Goal: Task Accomplishment & Management: Manage account settings

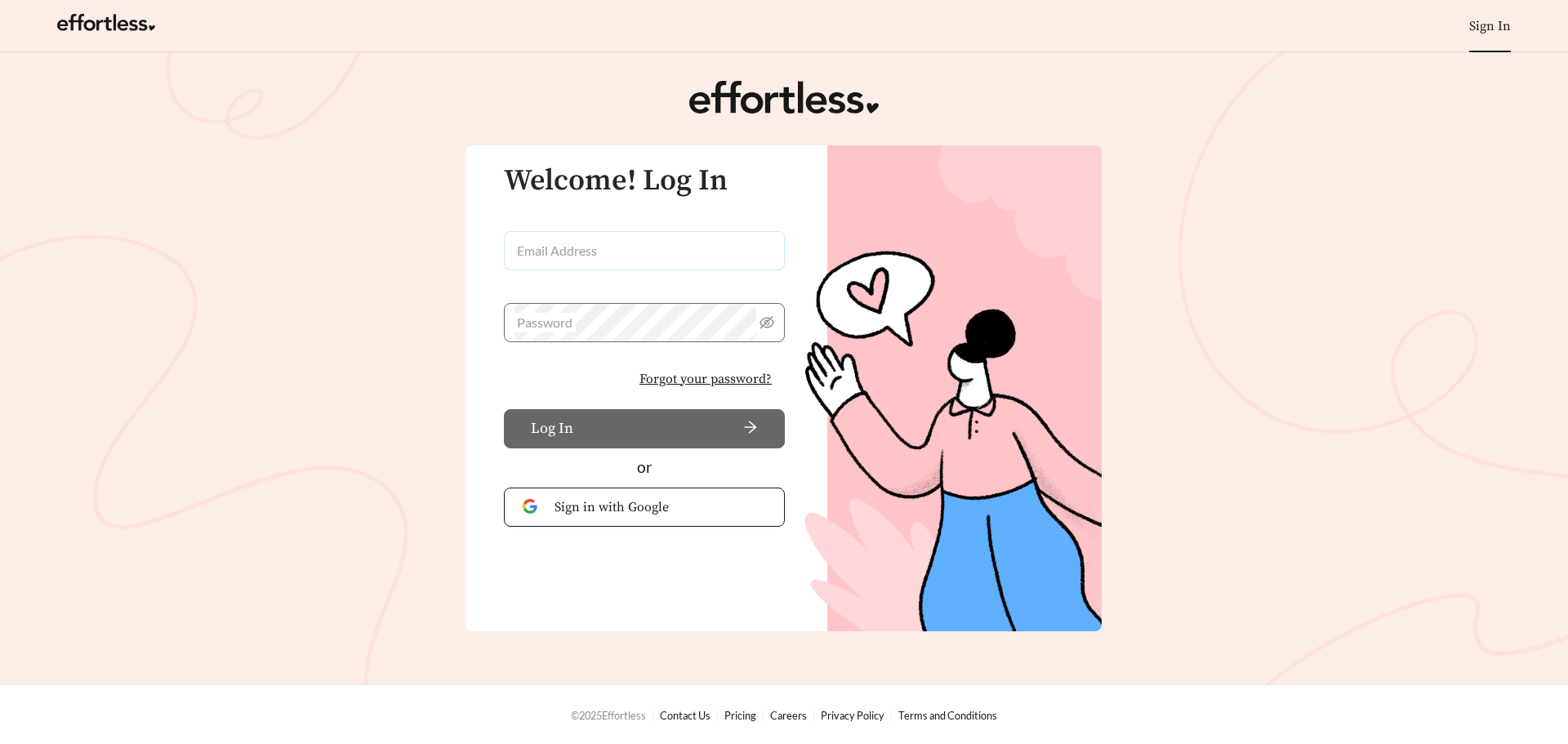
type input "**********"
click at [554, 429] on button "Log In" at bounding box center [644, 428] width 281 height 40
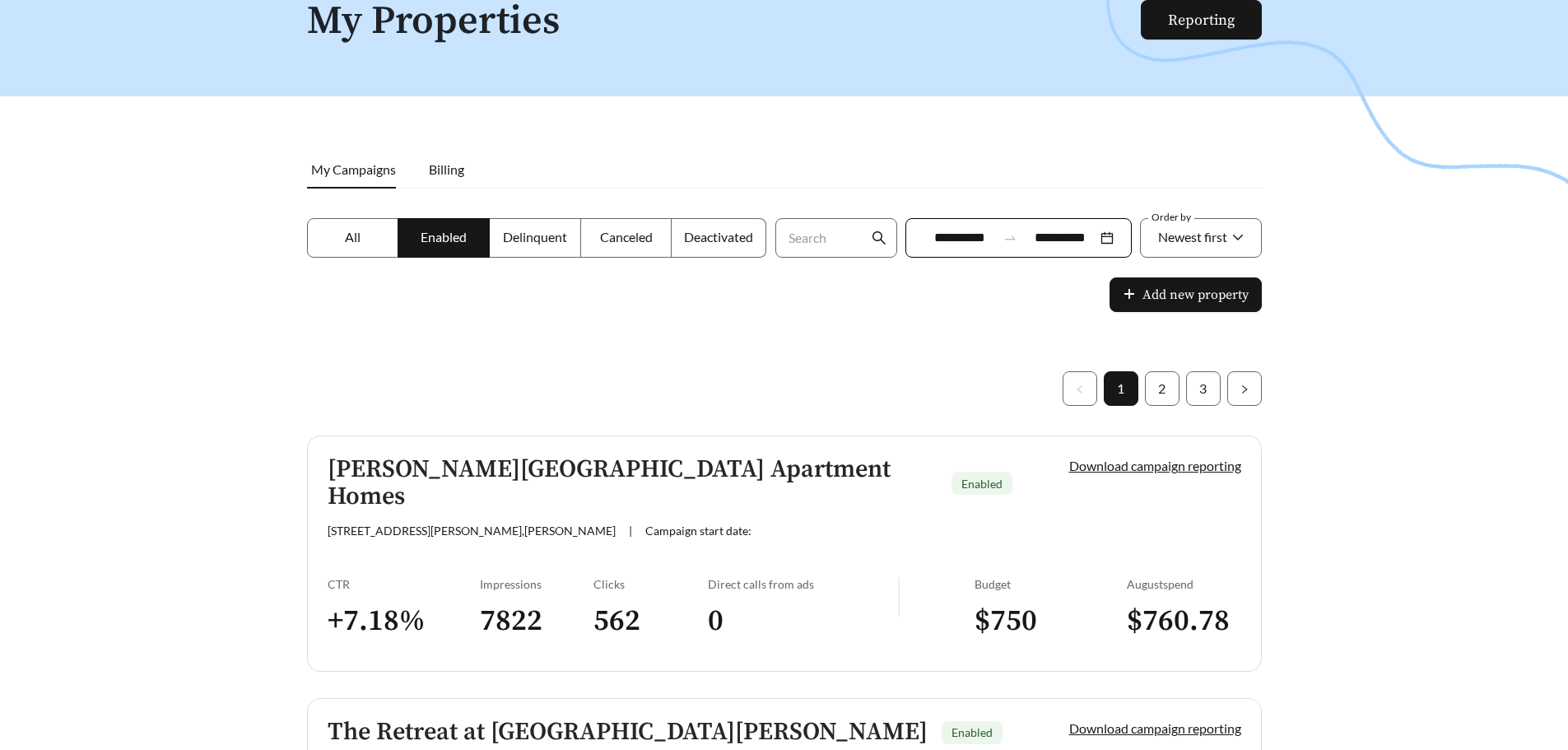
scroll to position [164, 0]
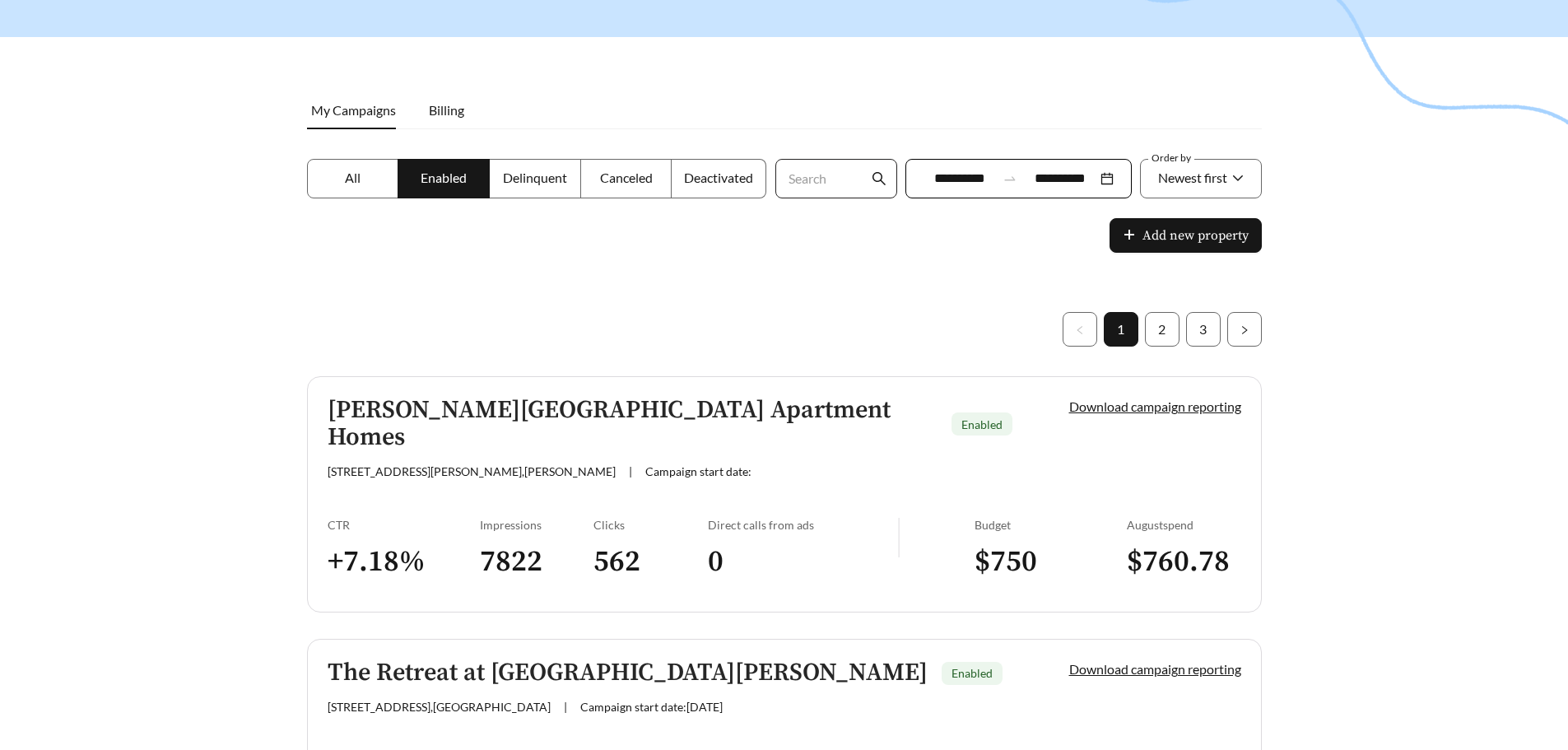
click at [817, 184] on input "Search" at bounding box center [826, 178] width 82 height 38
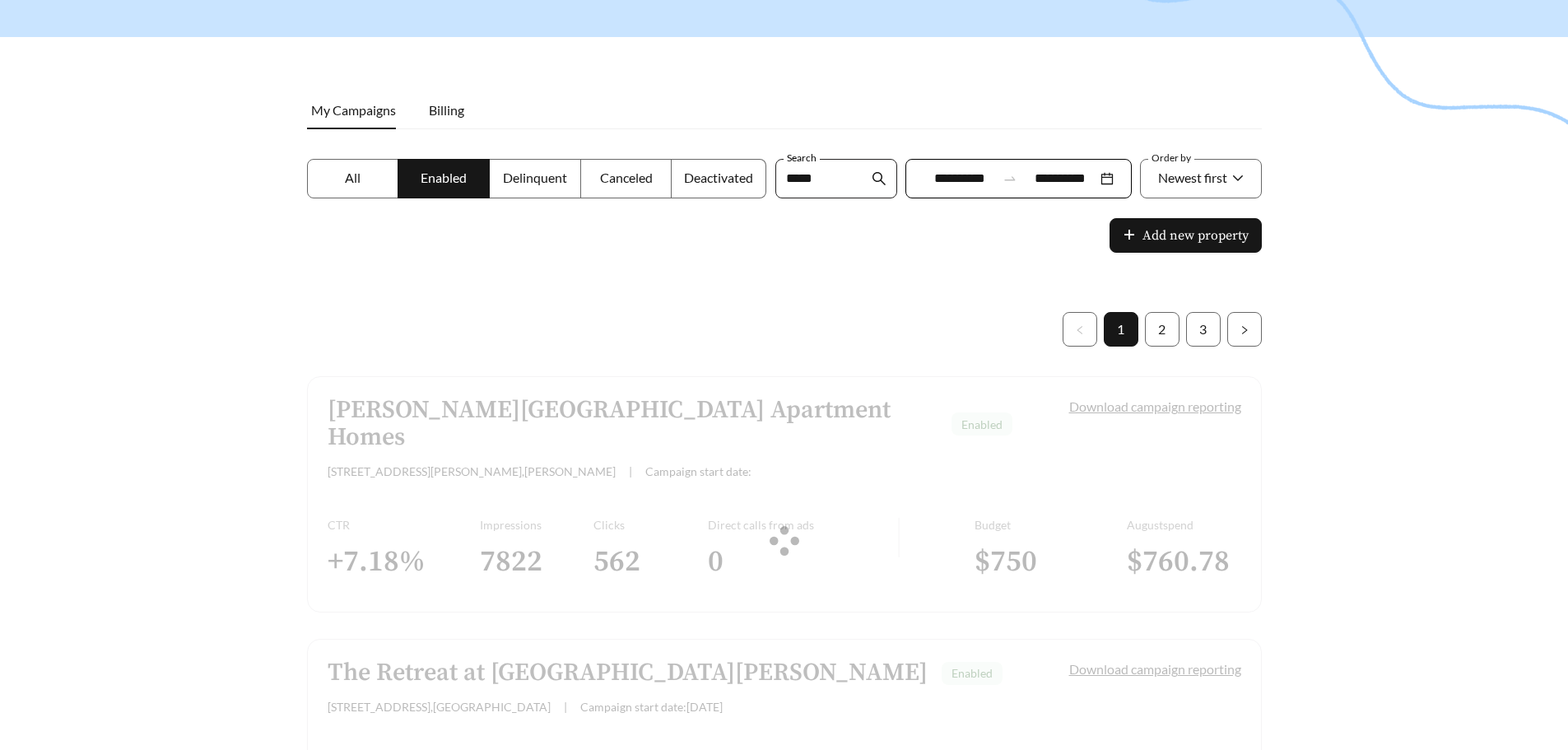
scroll to position [53, 0]
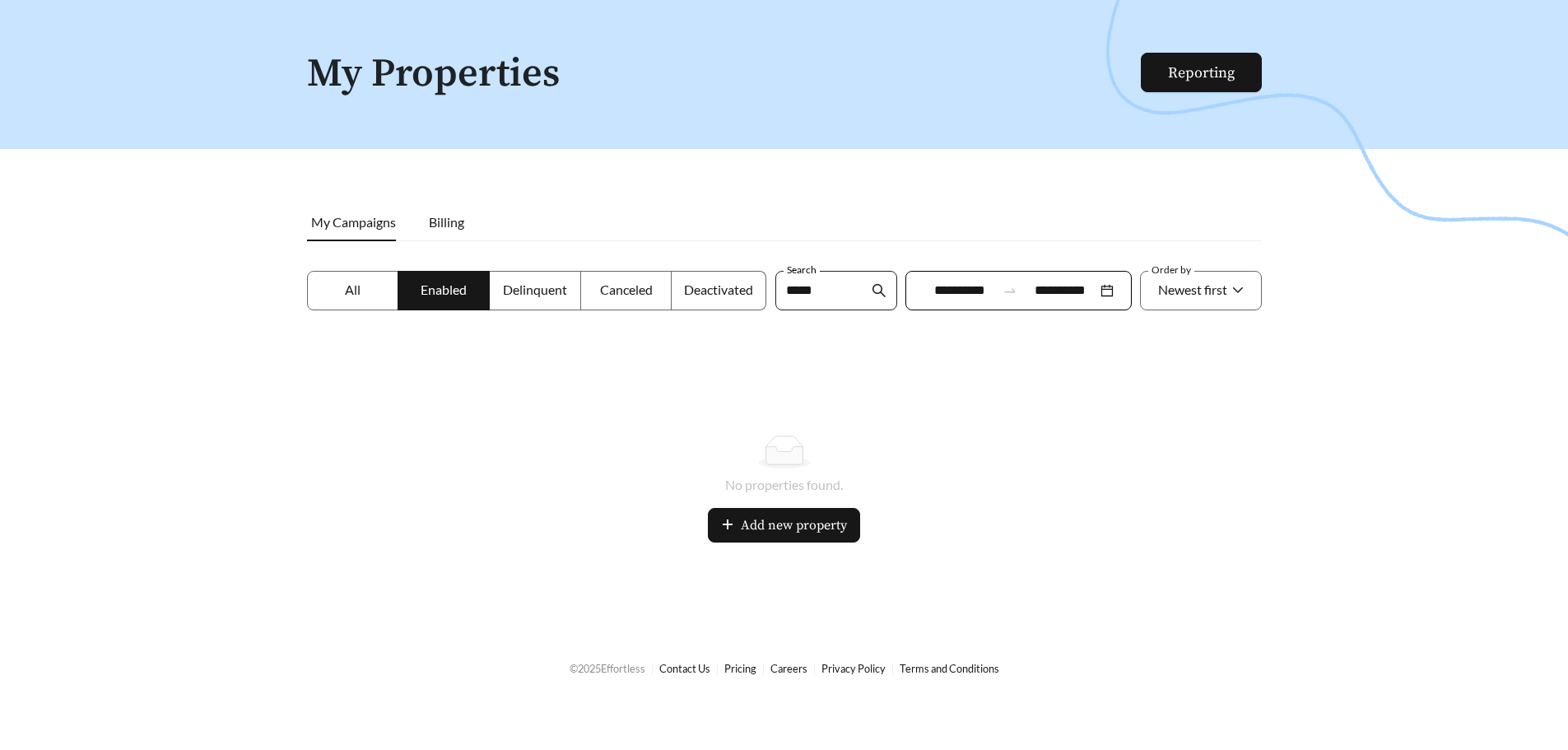
type input "*****"
click at [332, 279] on label "All" at bounding box center [353, 290] width 92 height 40
click at [431, 70] on h1 "My Properties" at bounding box center [725, 74] width 836 height 43
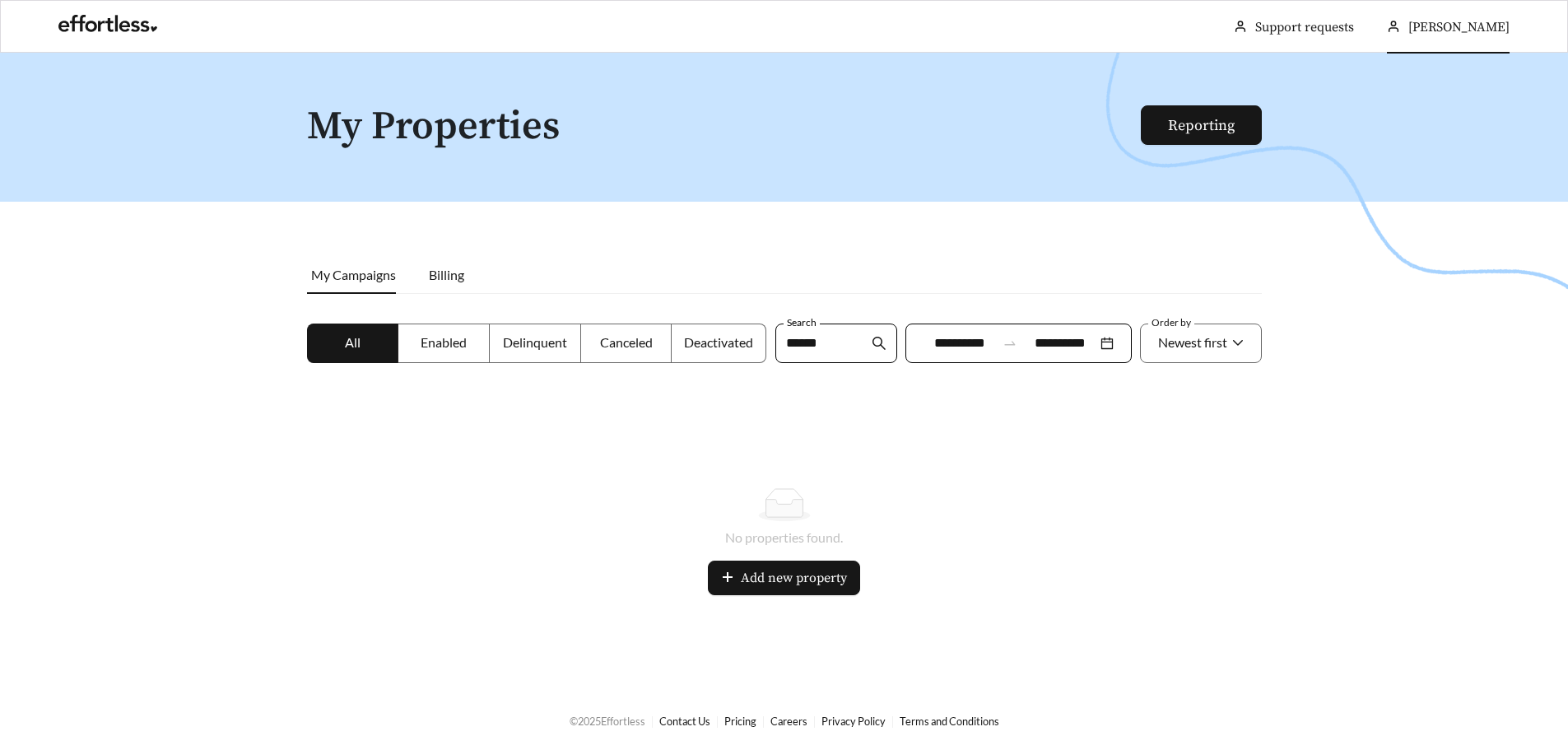
click at [1427, 41] on div "[PERSON_NAME]" at bounding box center [1448, 27] width 123 height 53
click at [1439, 117] on div at bounding box center [784, 427] width 1568 height 750
click at [1469, 31] on span "[PERSON_NAME]" at bounding box center [1458, 26] width 101 height 16
click at [1456, 114] on span "Sign Out" at bounding box center [1454, 118] width 49 height 15
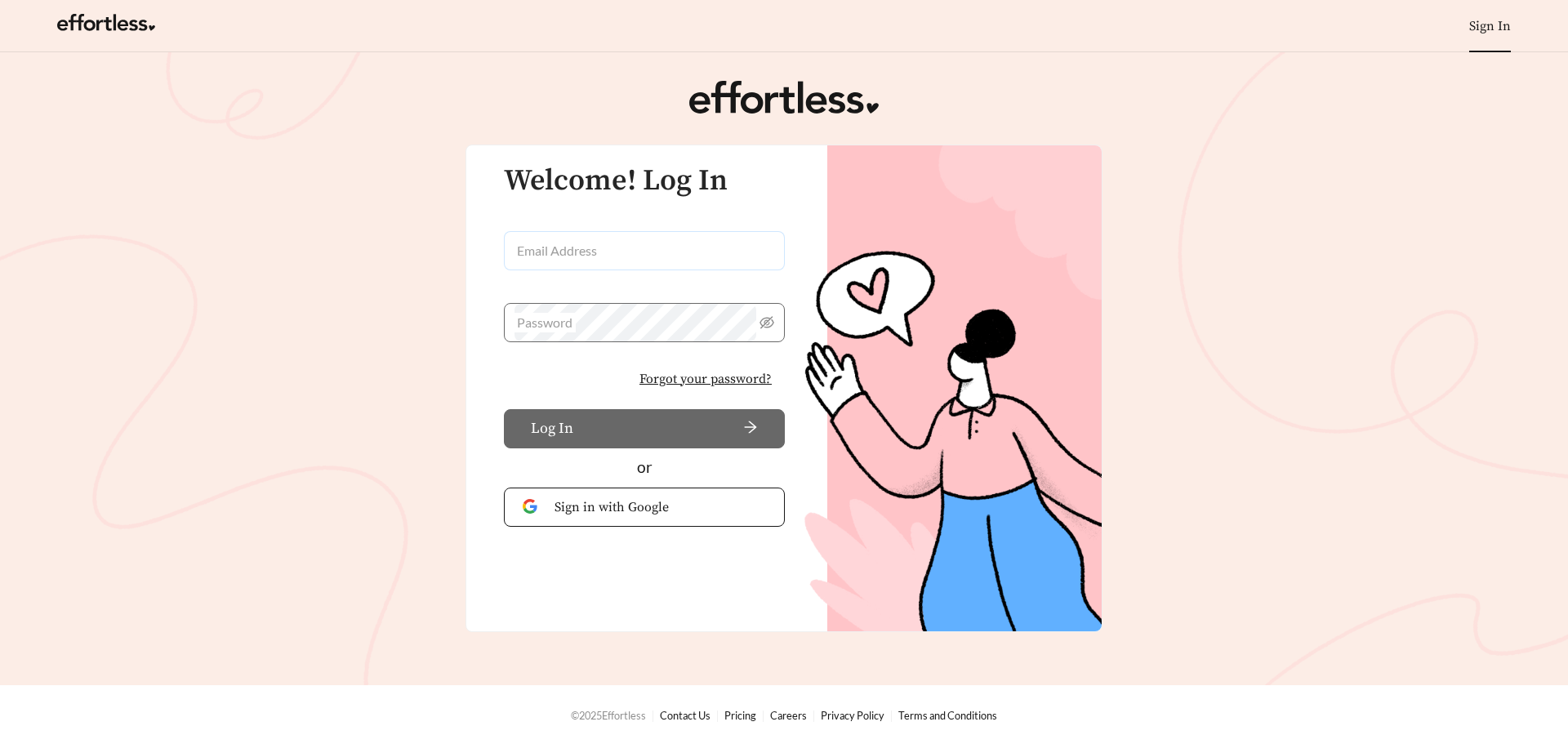
type input "**********"
click at [678, 420] on button "Log In" at bounding box center [644, 428] width 281 height 40
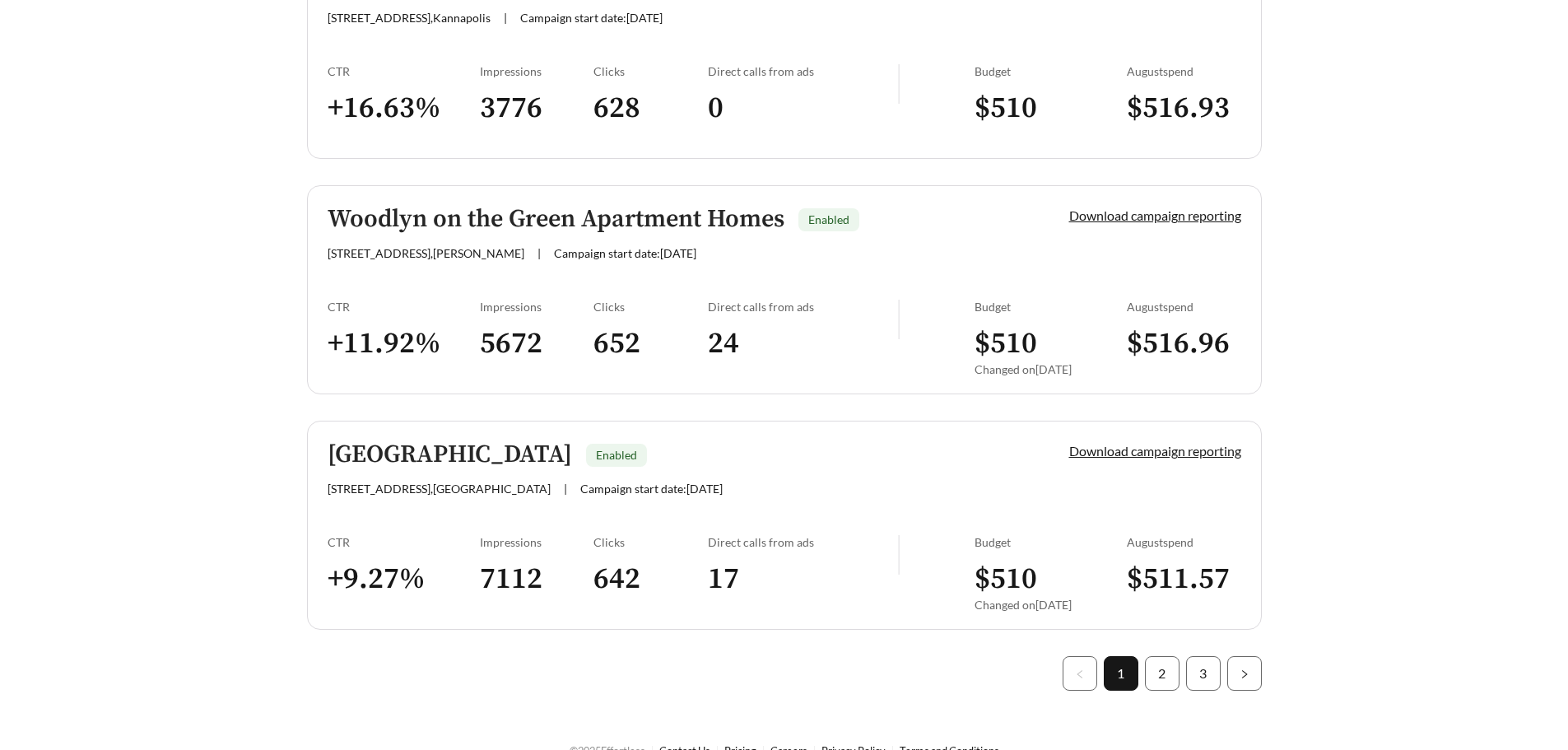
scroll to position [4621, 0]
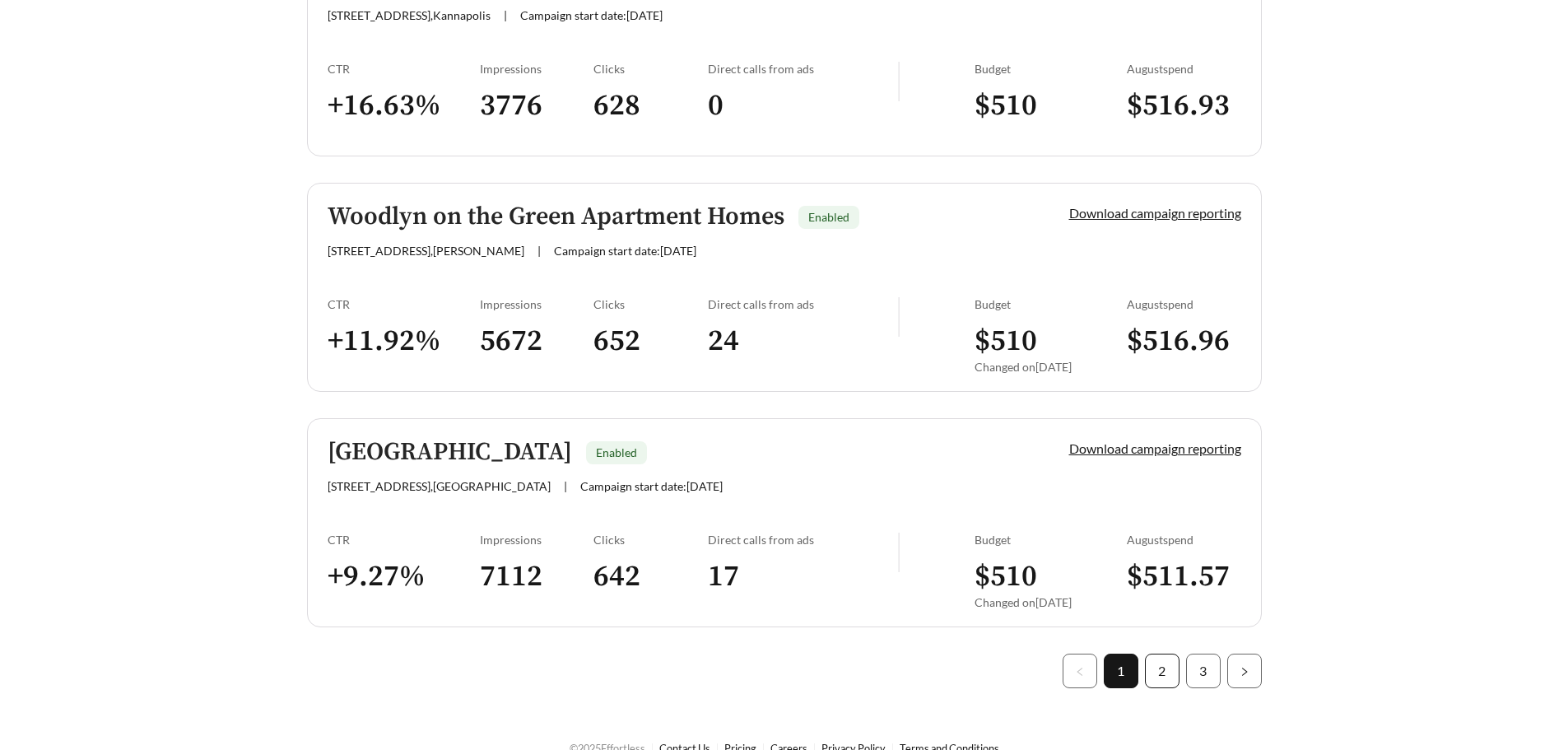
click at [1172, 654] on link "2" at bounding box center [1162, 670] width 33 height 33
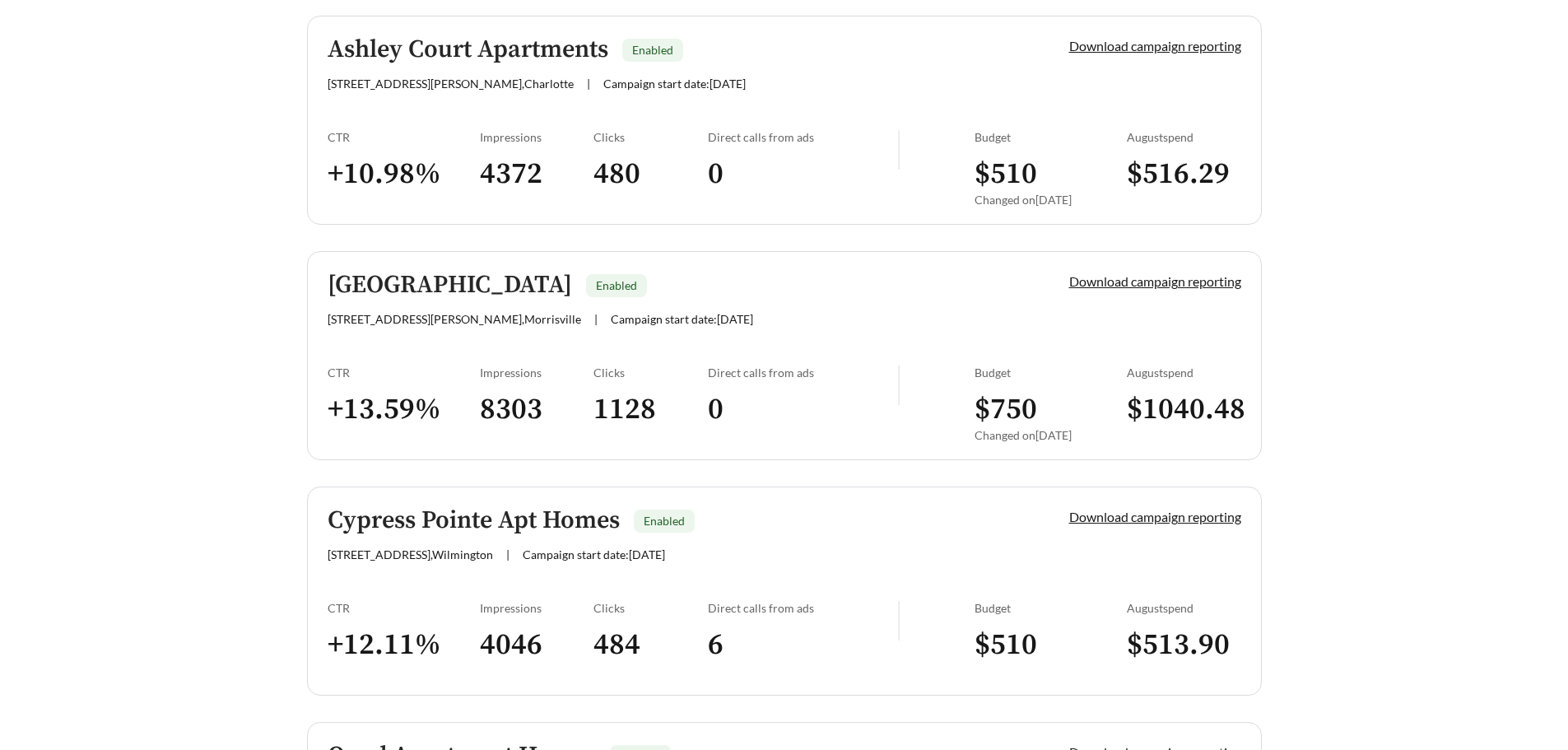
scroll to position [4621, 0]
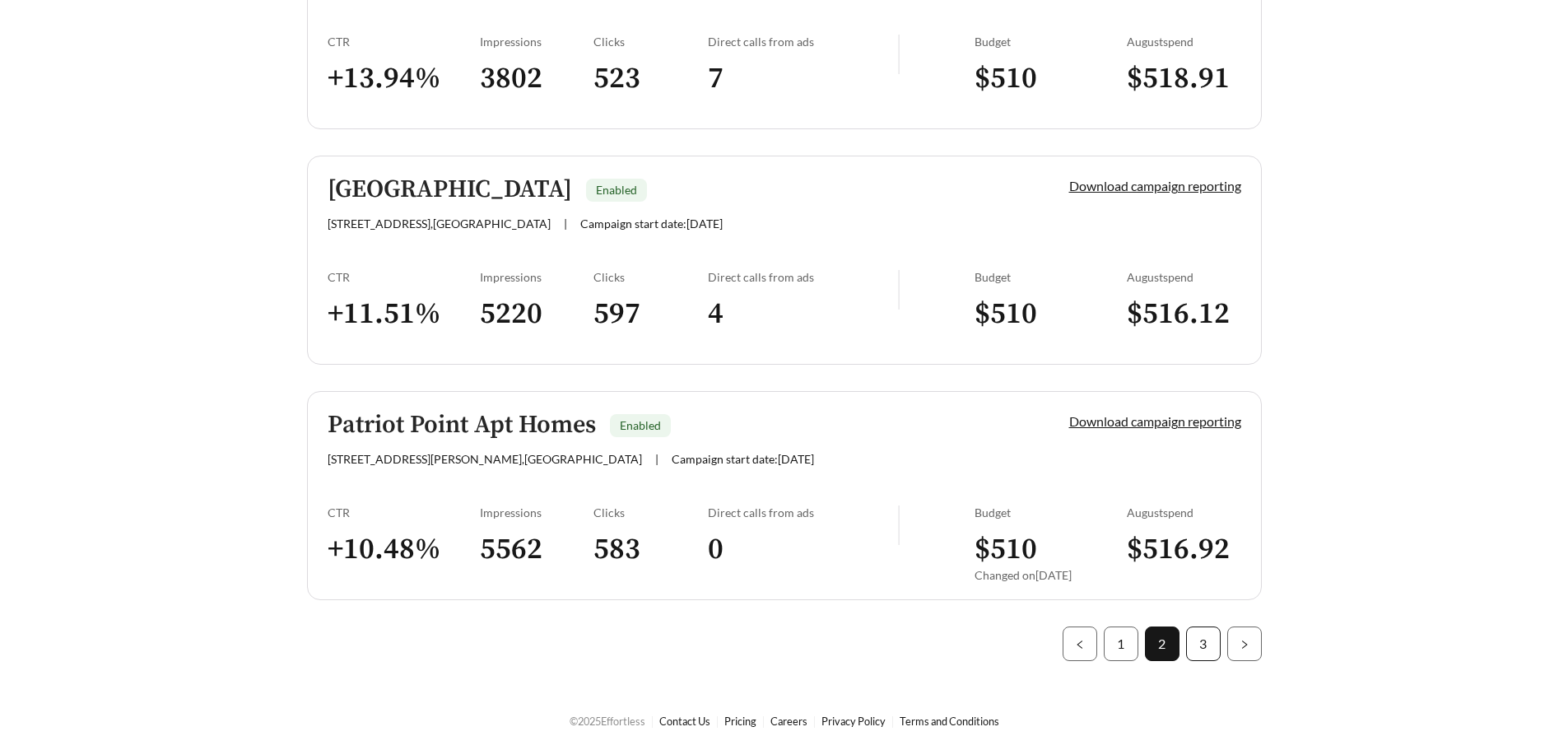
click at [1202, 655] on link "3" at bounding box center [1203, 643] width 33 height 33
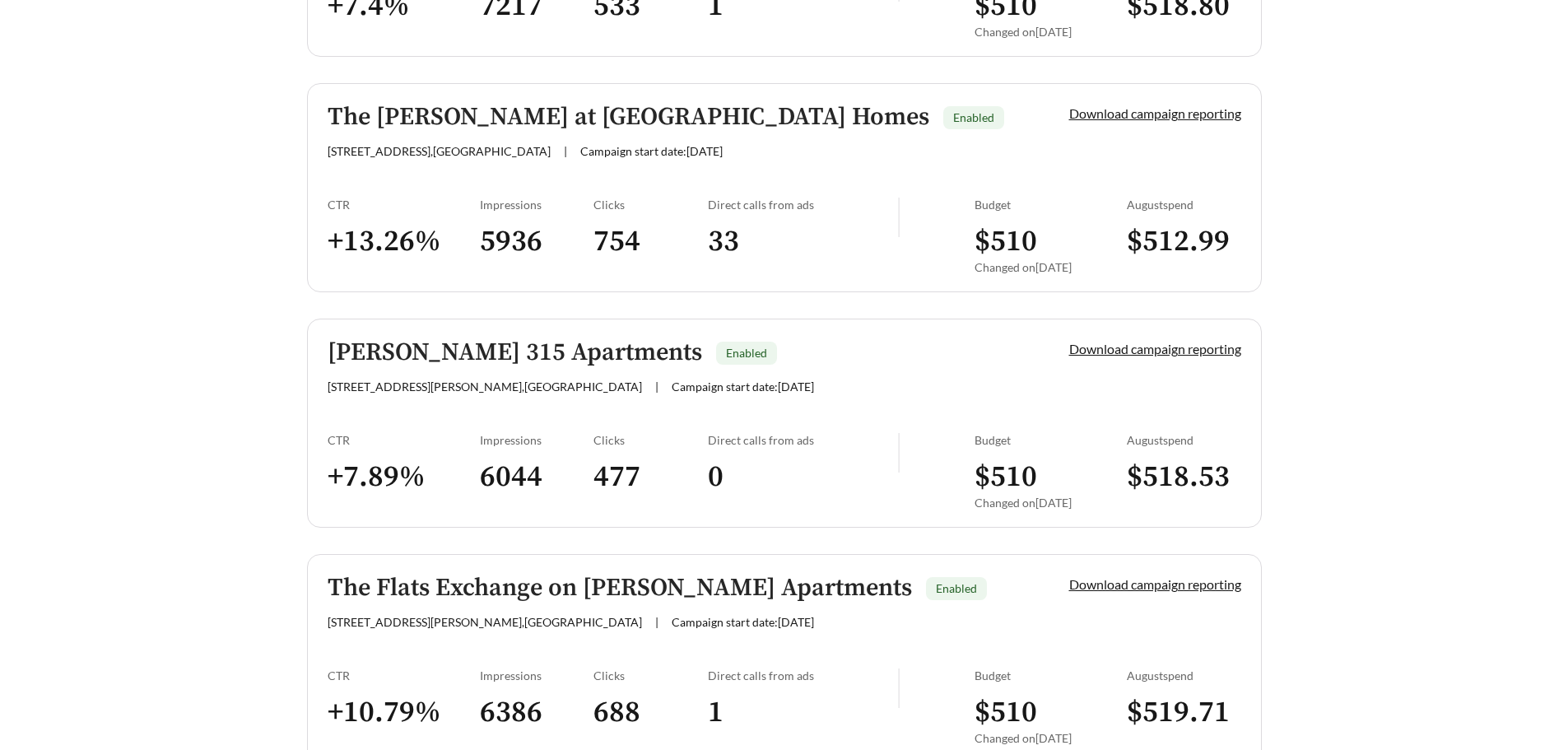
scroll to position [1868, 0]
click at [1173, 472] on h3 "$ 518.53" at bounding box center [1183, 479] width 114 height 37
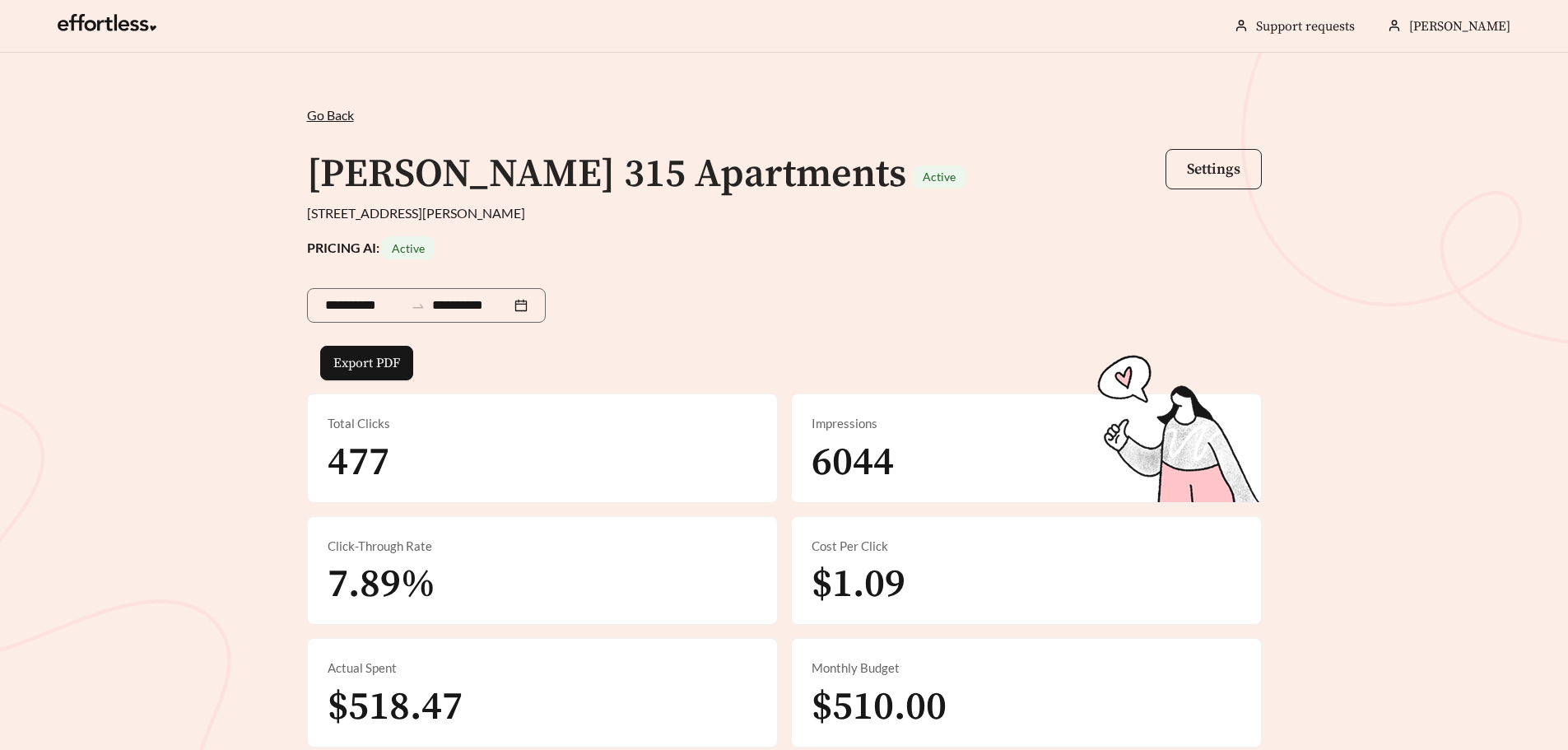
click at [1219, 180] on button "Settings" at bounding box center [1214, 169] width 97 height 41
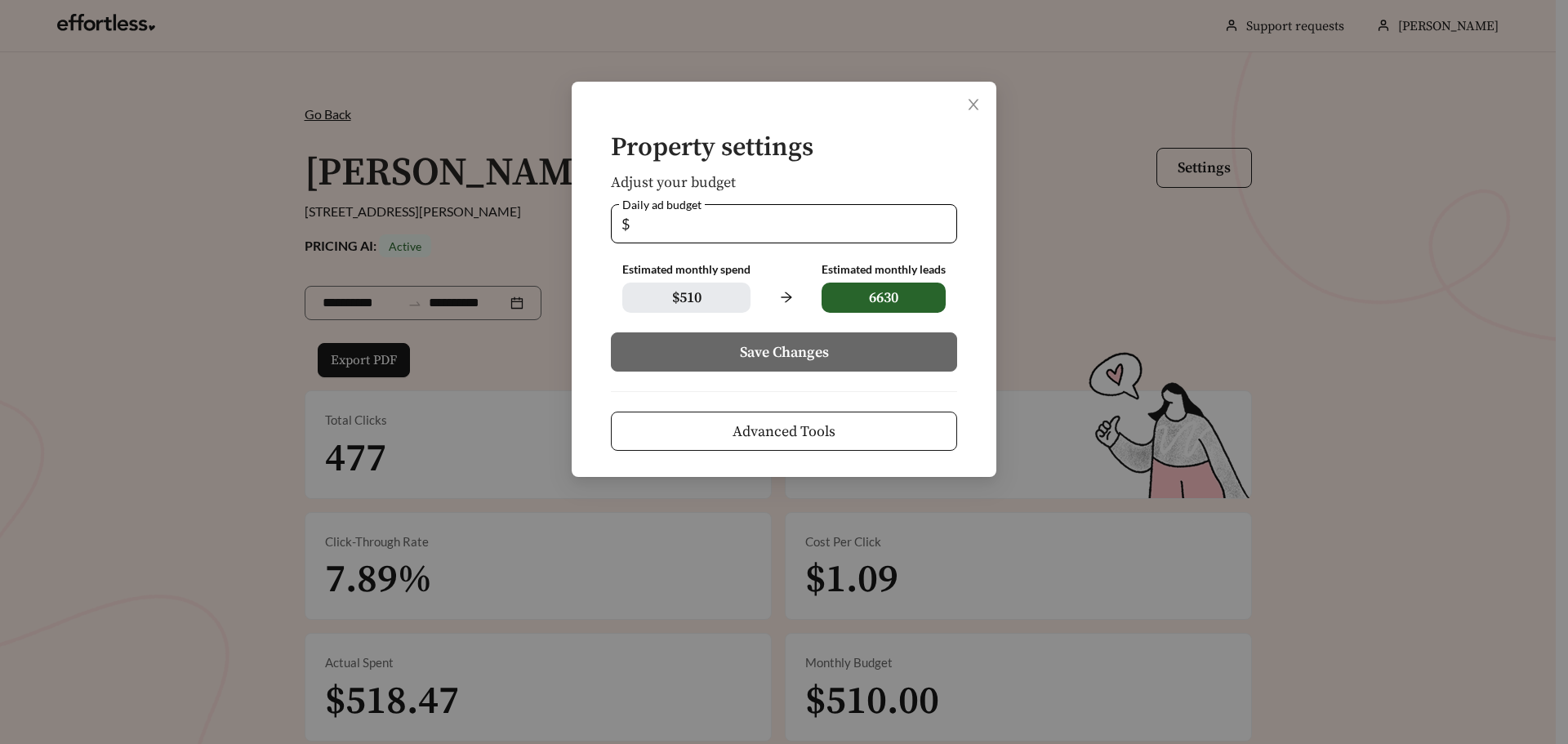
drag, startPoint x: 654, startPoint y: 219, endPoint x: 603, endPoint y: 219, distance: 51.0
click at [603, 219] on form "Property settings Adjust your budget Daily ad budget $ ** Estimated monthly spe…" at bounding box center [784, 292] width 373 height 317
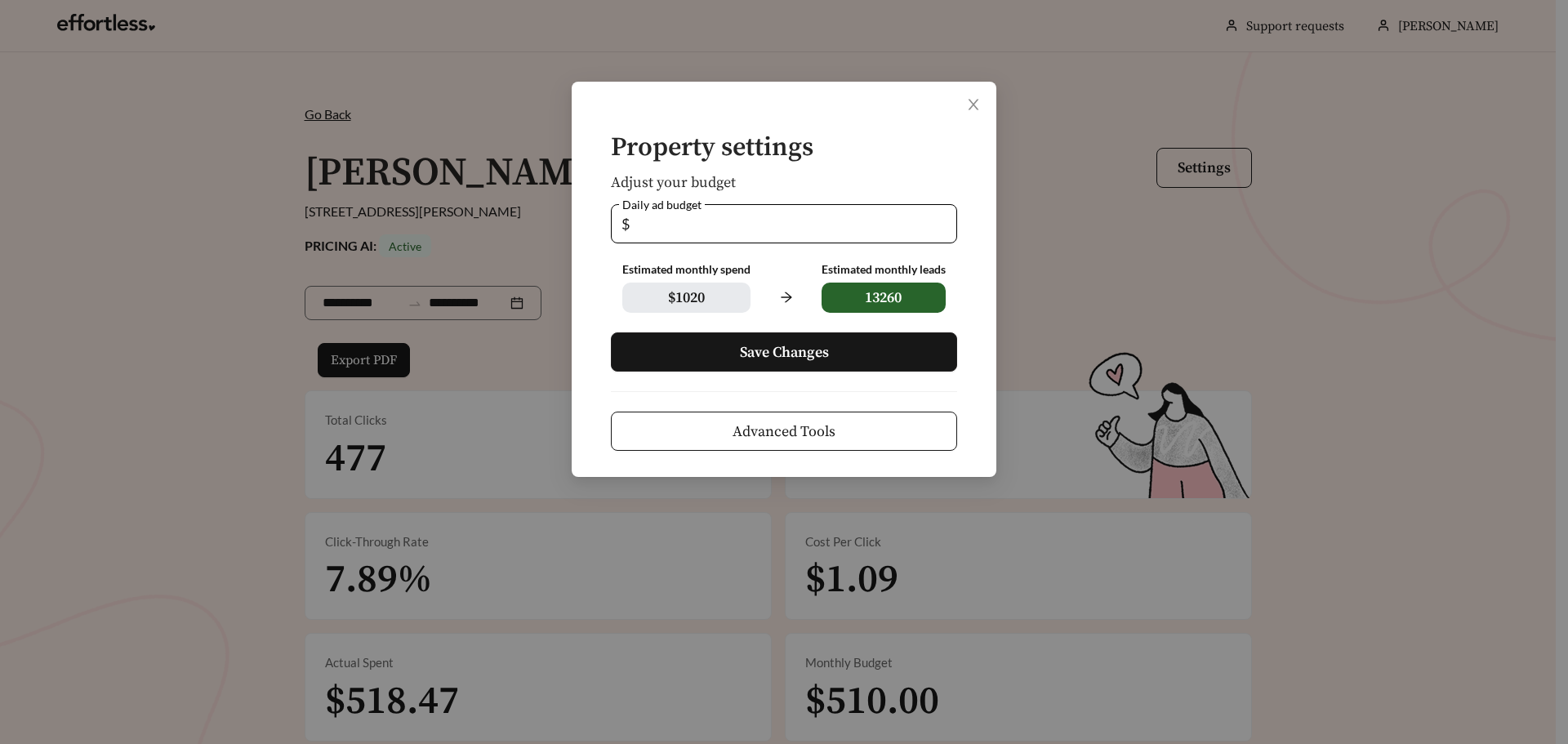
type input "**"
click at [861, 359] on button "Save Changes" at bounding box center [784, 351] width 347 height 40
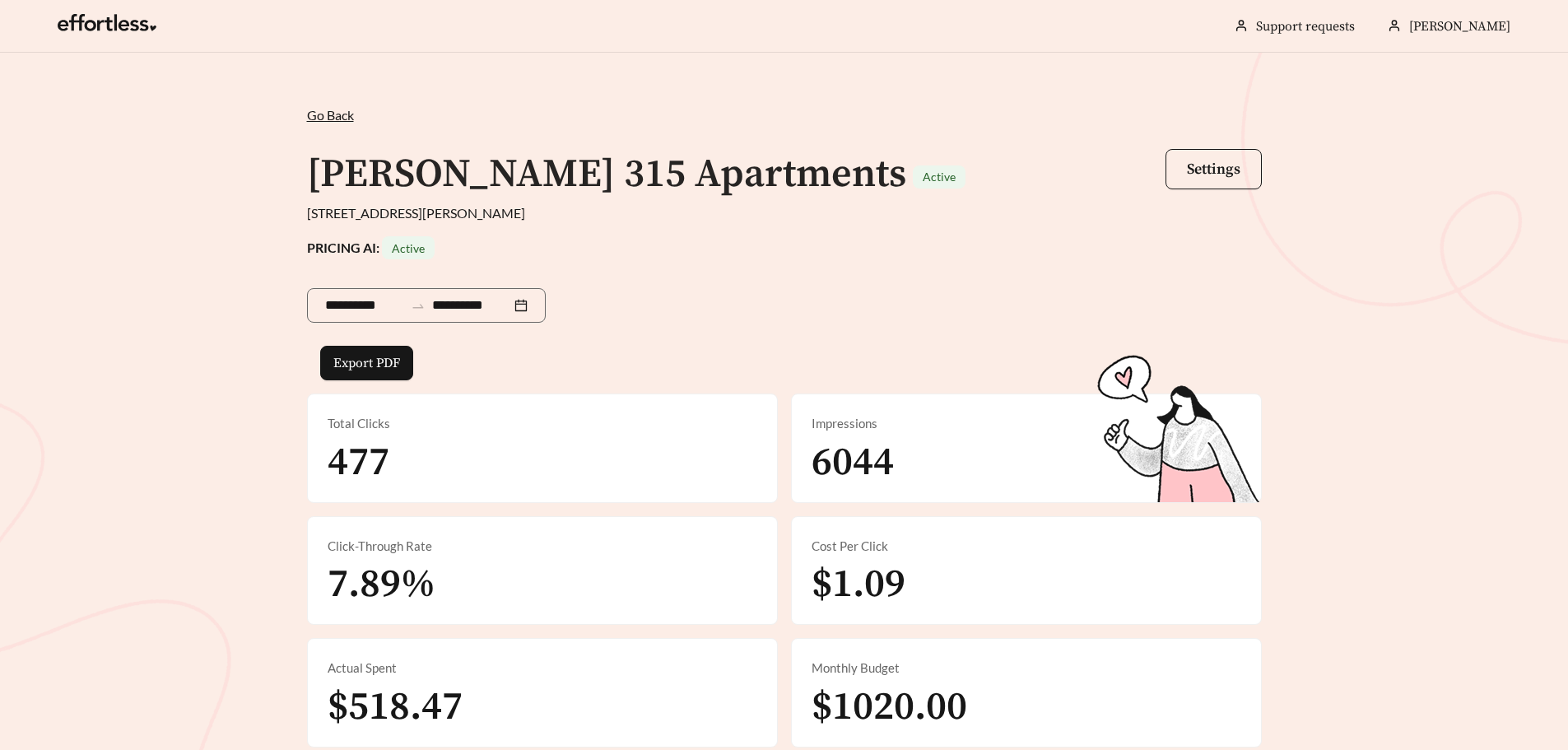
click at [340, 120] on span "Go Back" at bounding box center [330, 114] width 47 height 15
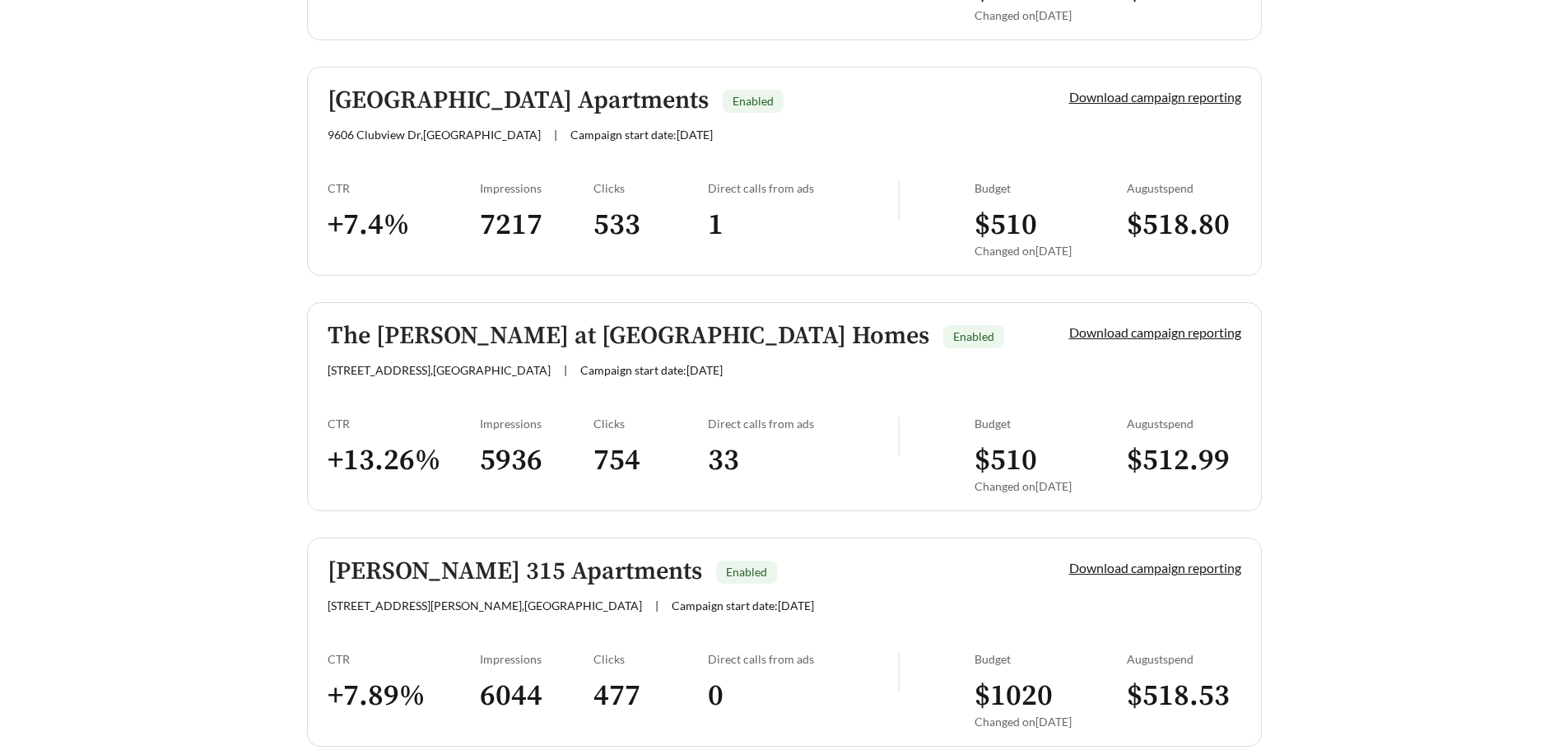
scroll to position [1728, 0]
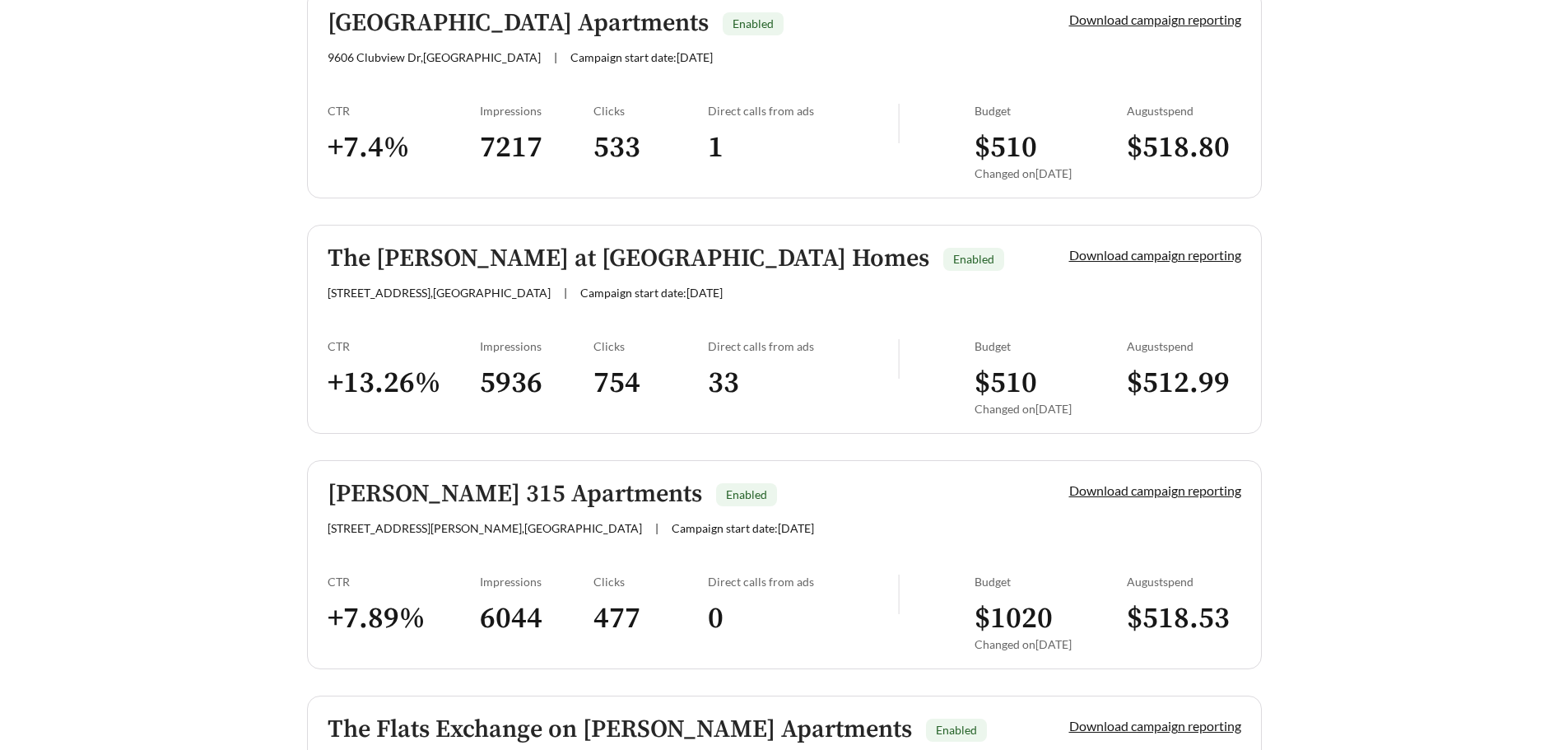
click at [1171, 381] on h3 "$ 512.99" at bounding box center [1183, 383] width 114 height 37
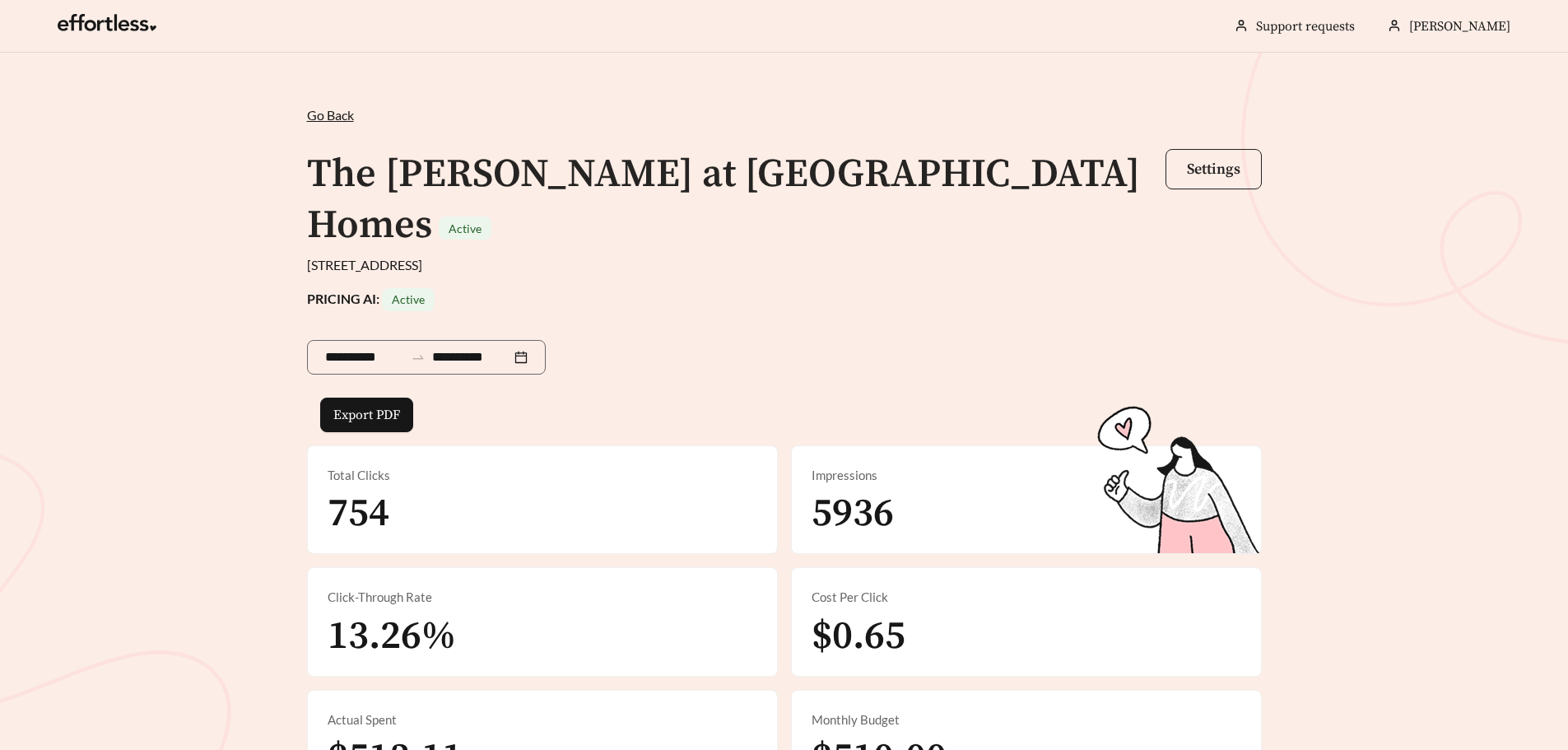
click at [1214, 175] on span "Settings" at bounding box center [1213, 169] width 53 height 19
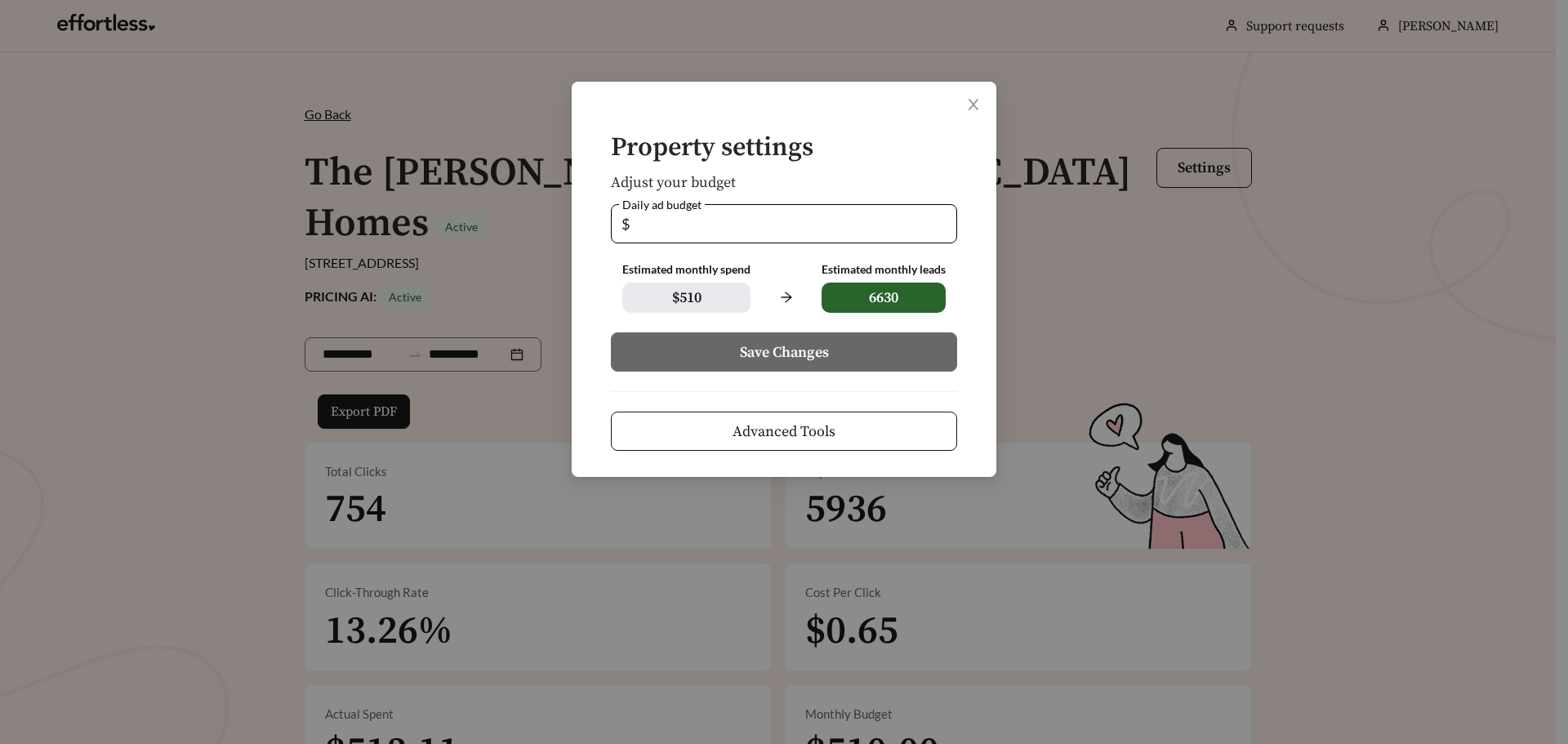
drag, startPoint x: 660, startPoint y: 231, endPoint x: 580, endPoint y: 225, distance: 80.2
click at [583, 225] on div "Property settings Adjust your budget Daily ad budget $ ** Estimated monthly spe…" at bounding box center [784, 279] width 425 height 395
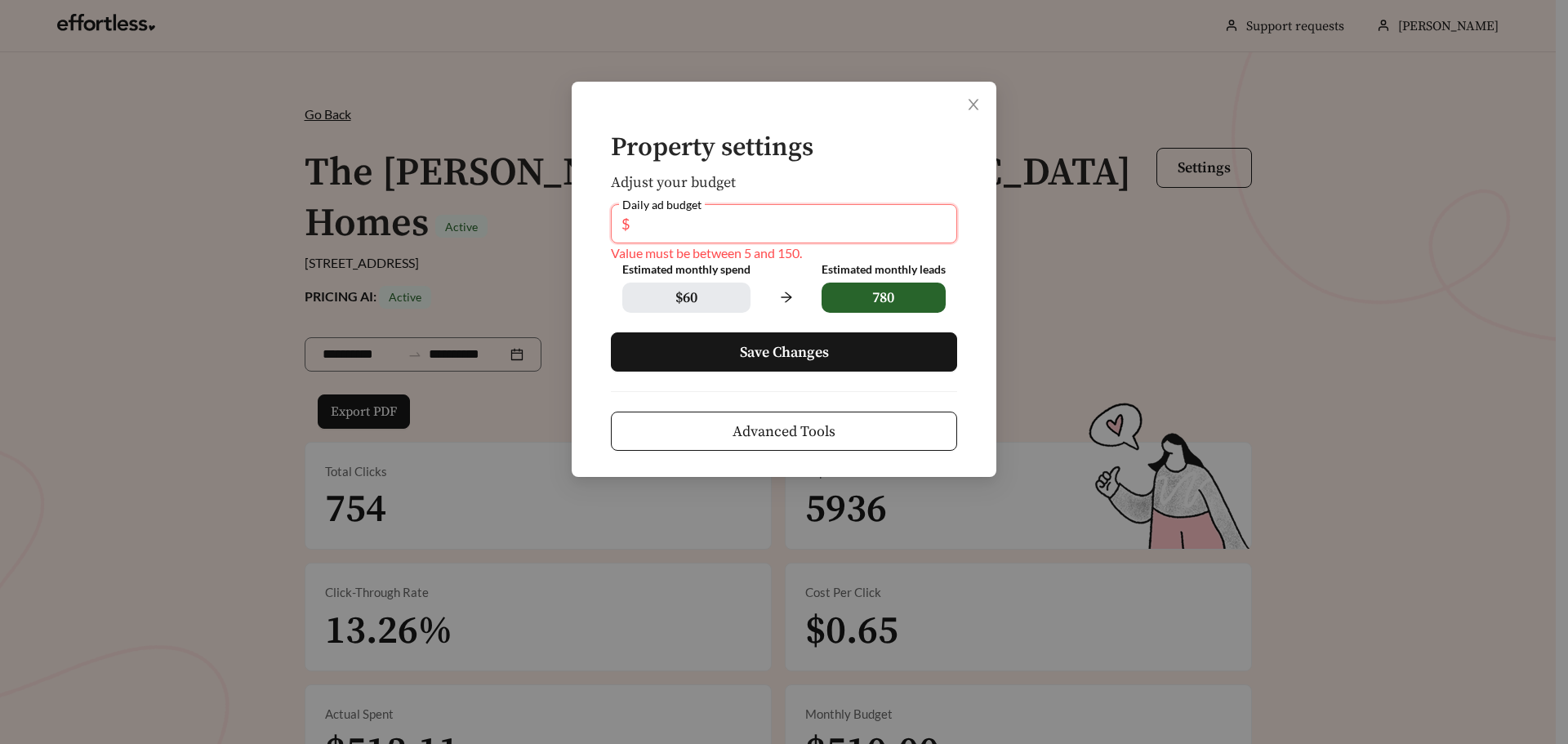
type input "**"
click at [733, 351] on button "Save Changes" at bounding box center [784, 351] width 347 height 40
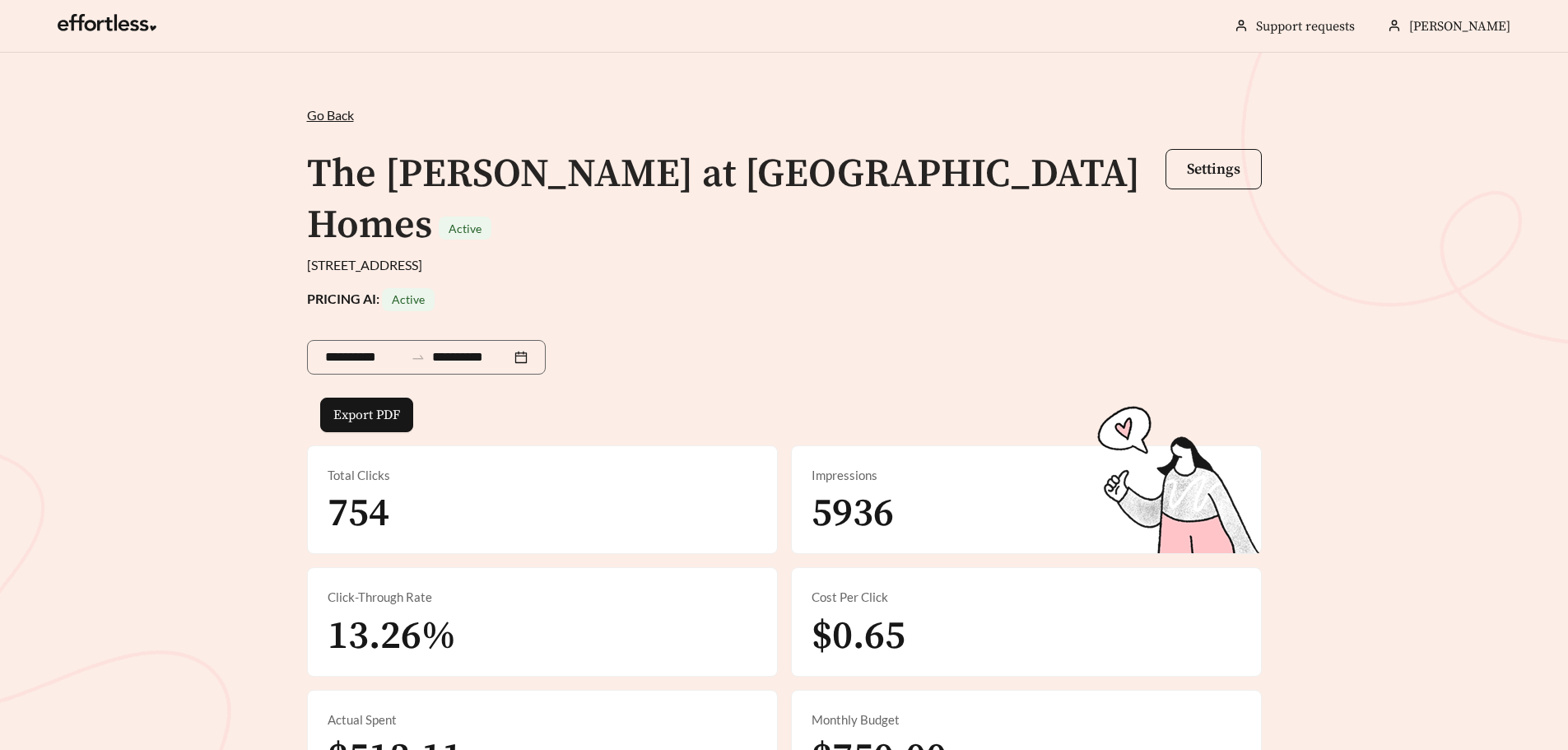
click at [331, 114] on span "Go Back" at bounding box center [330, 114] width 47 height 15
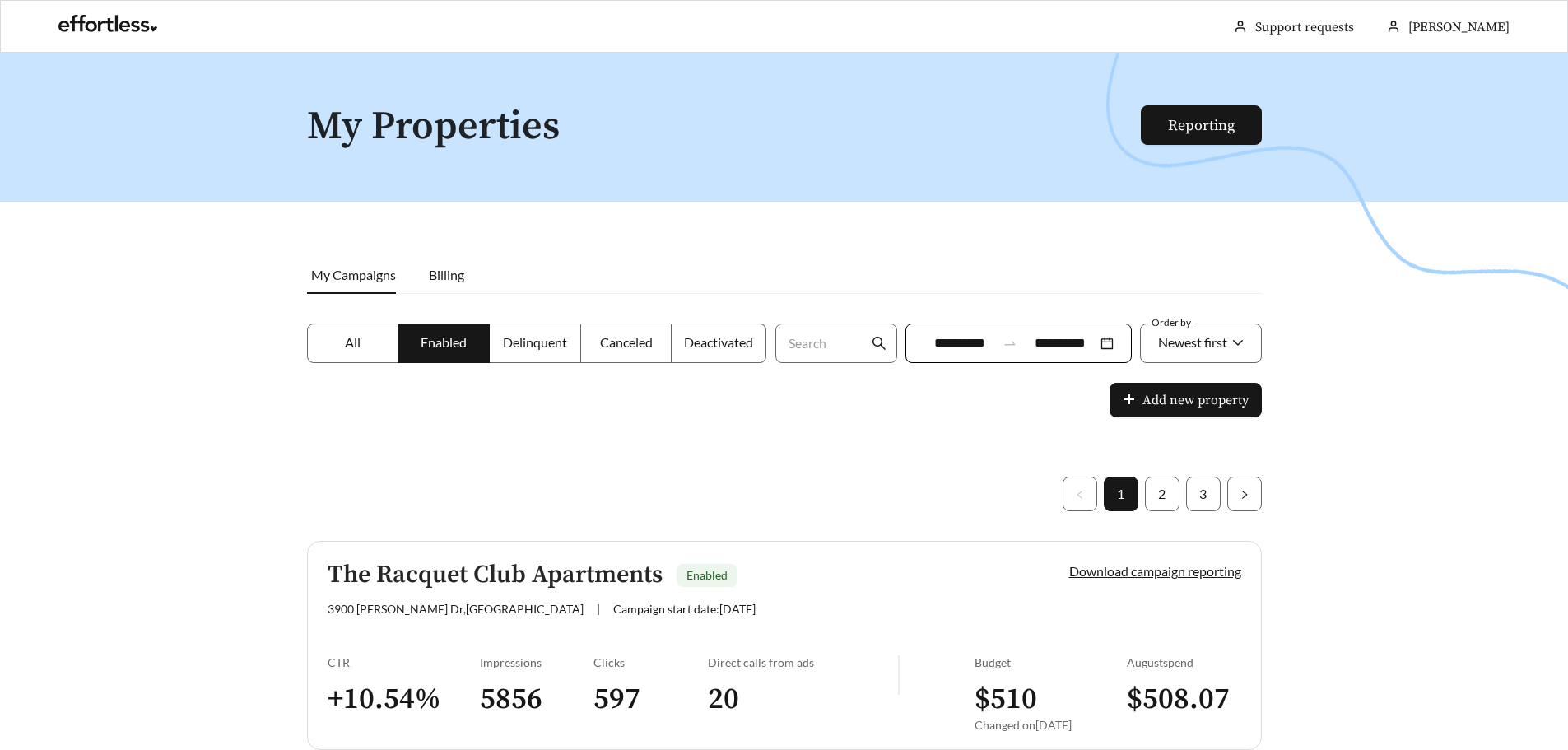
click at [360, 352] on label "All" at bounding box center [353, 343] width 92 height 40
click at [755, 357] on label "Deactivated" at bounding box center [719, 343] width 95 height 40
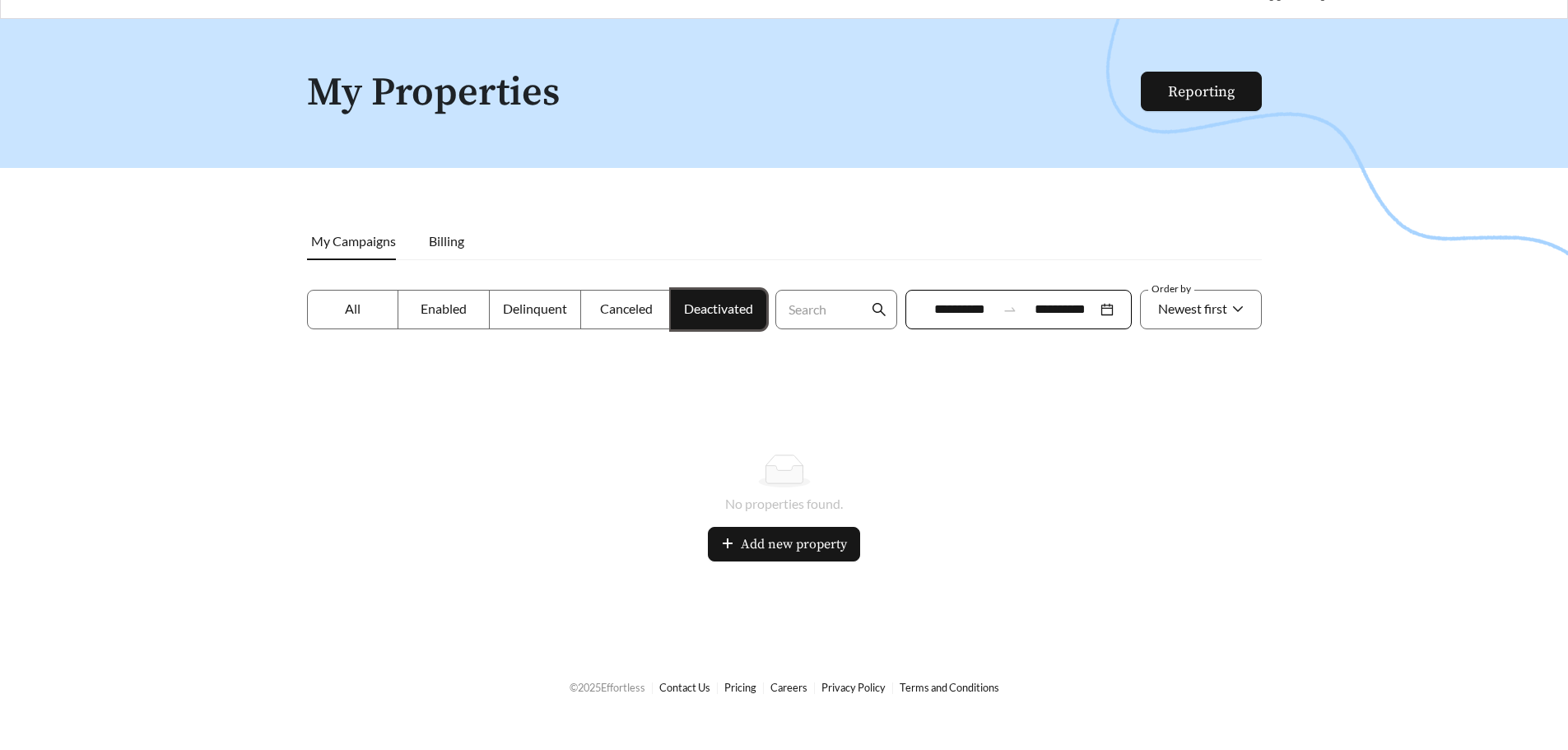
scroll to position [53, 0]
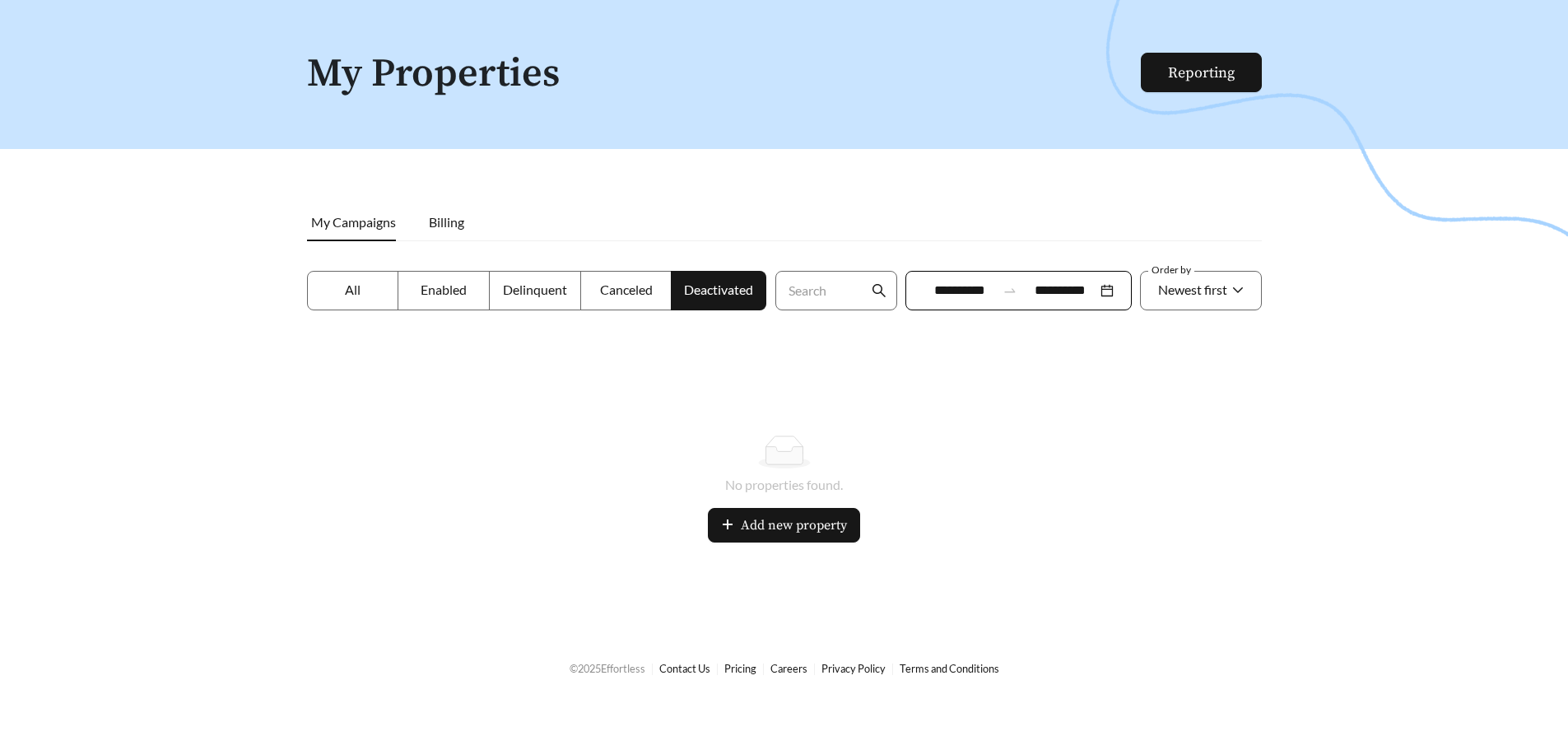
click at [635, 303] on label "Canceled" at bounding box center [627, 290] width 92 height 40
click at [550, 292] on span "Delinquent" at bounding box center [535, 289] width 64 height 15
click at [425, 286] on span "Enabled" at bounding box center [443, 289] width 46 height 15
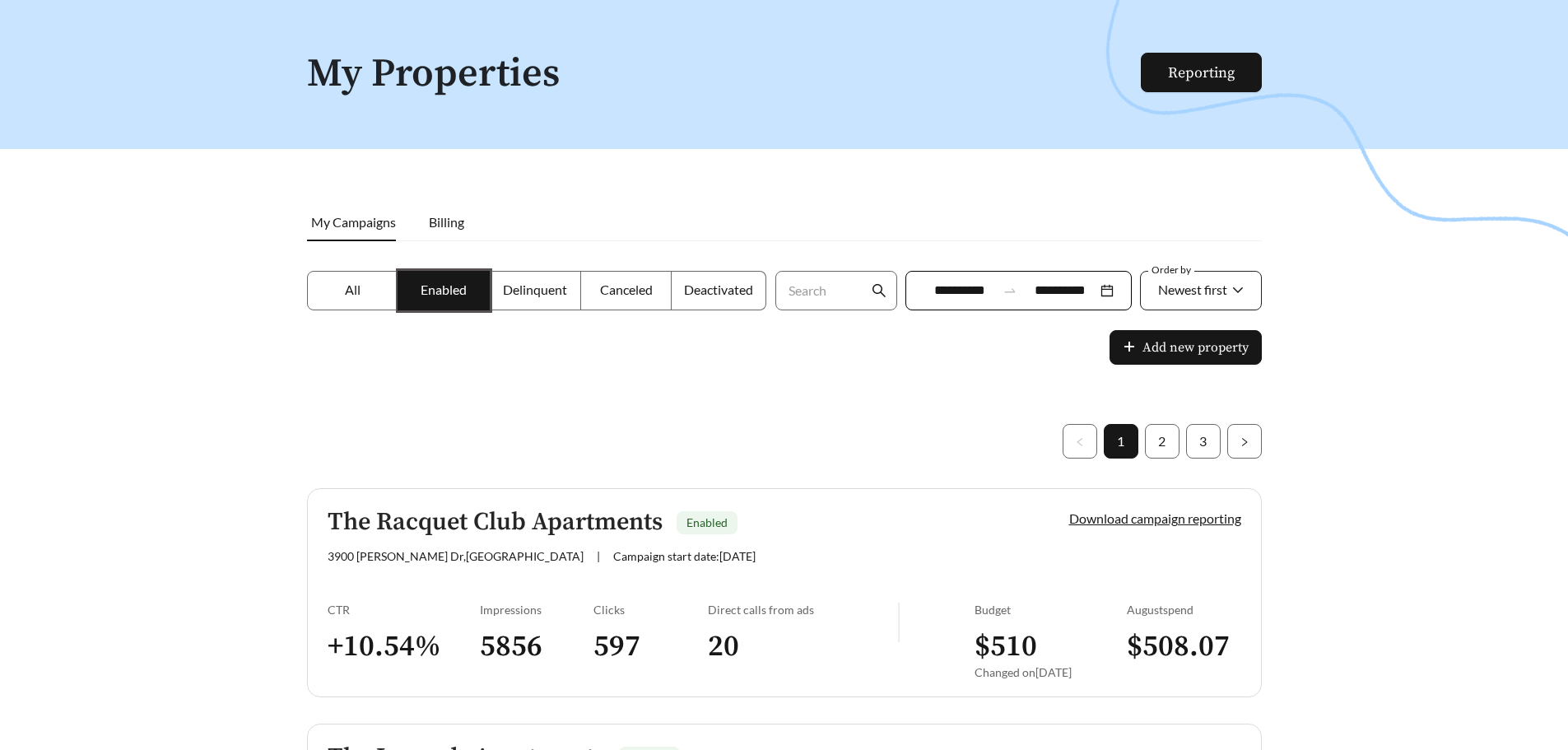
click at [1227, 299] on span "Newest first" at bounding box center [1200, 291] width 86 height 38
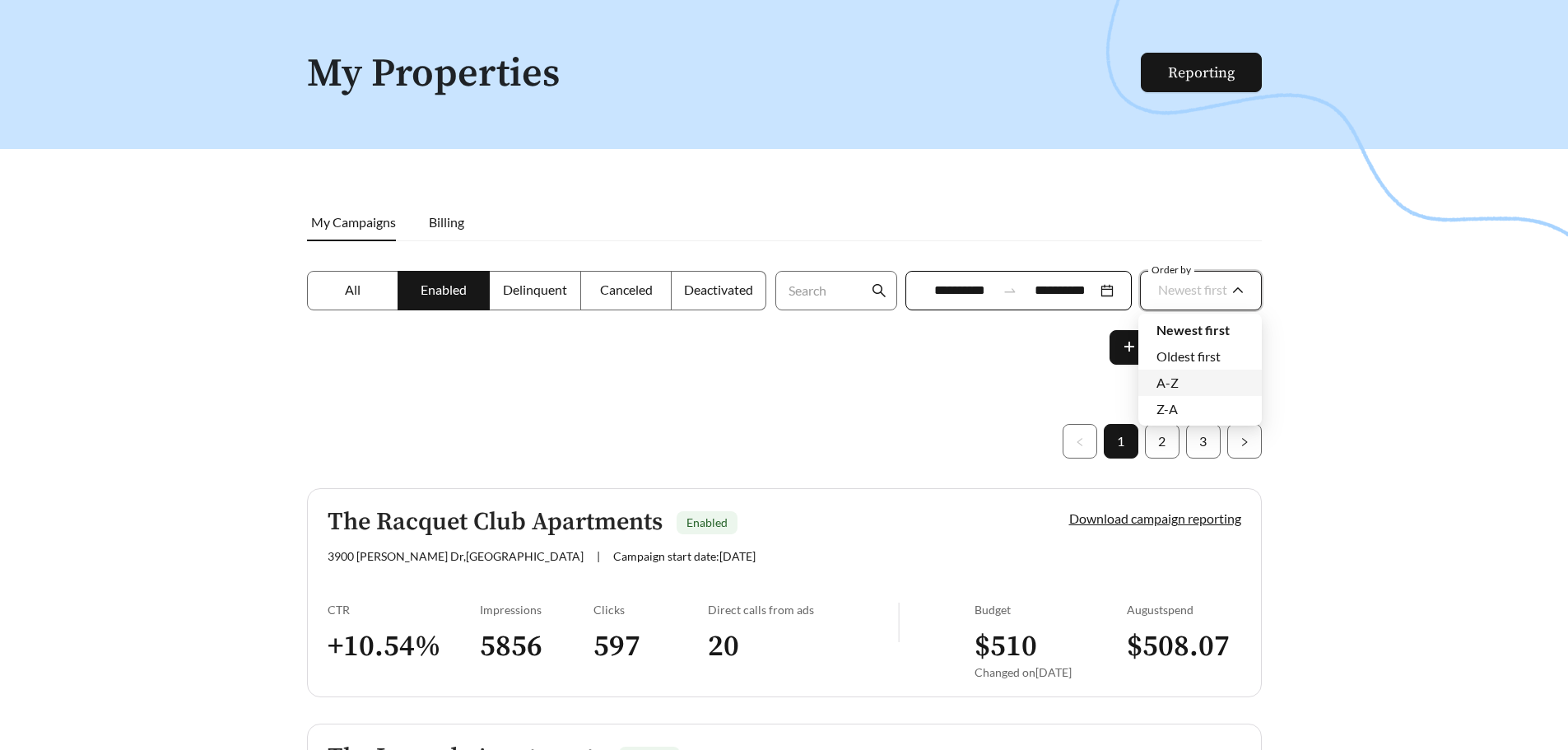
click at [1226, 387] on div "A-Z" at bounding box center [1199, 382] width 87 height 18
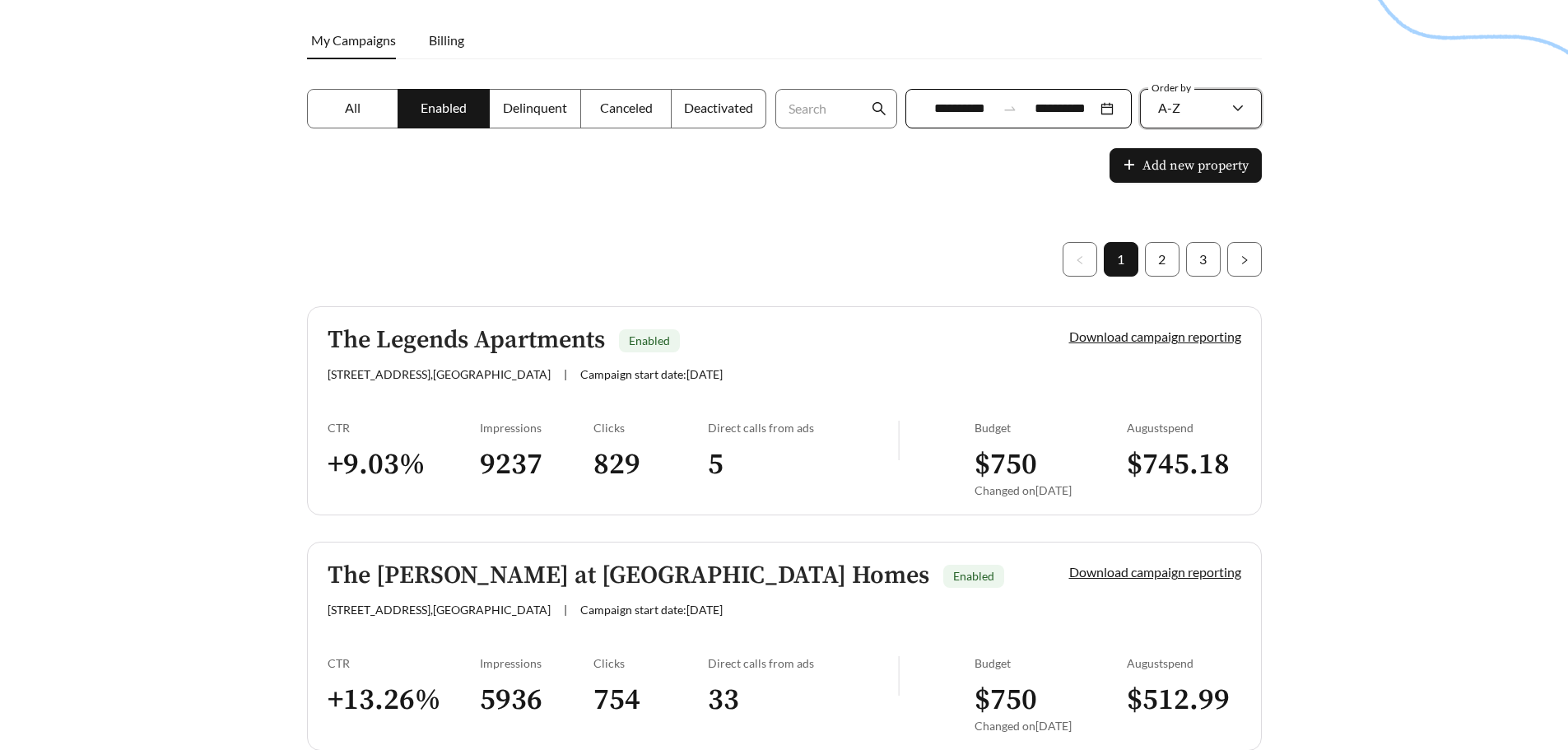
scroll to position [53, 0]
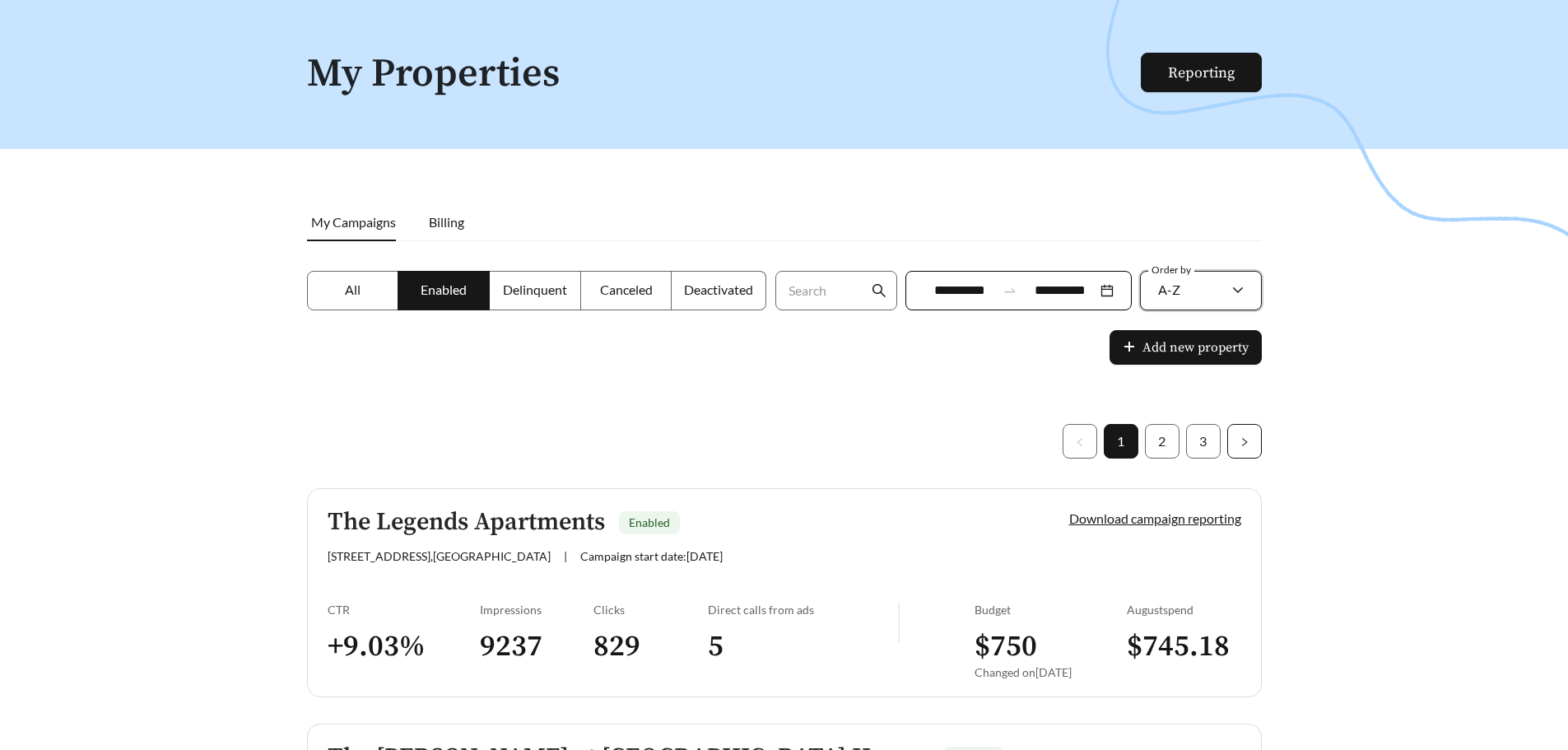
click at [1248, 448] on button "button" at bounding box center [1244, 441] width 35 height 35
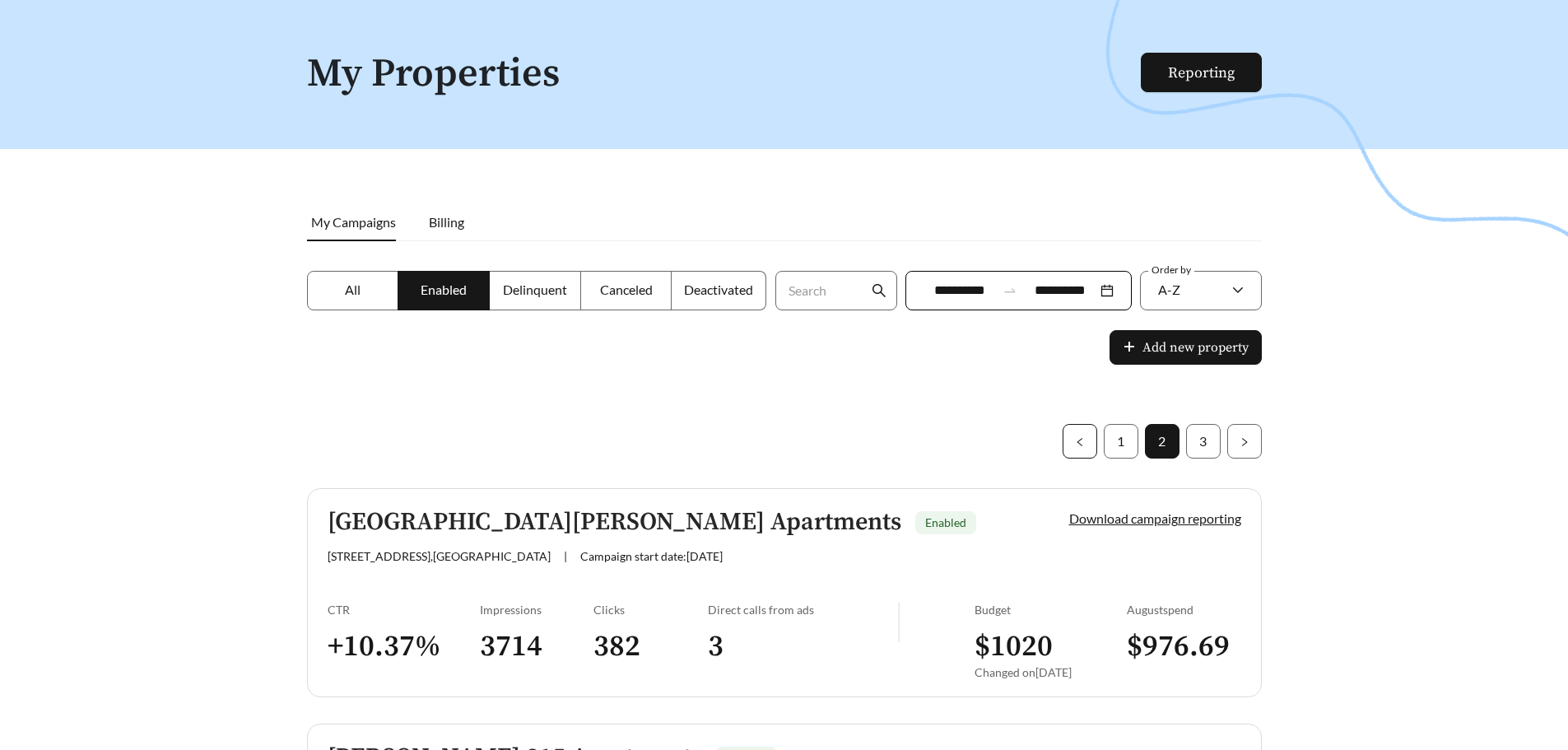
click at [1085, 437] on button "button" at bounding box center [1080, 441] width 35 height 35
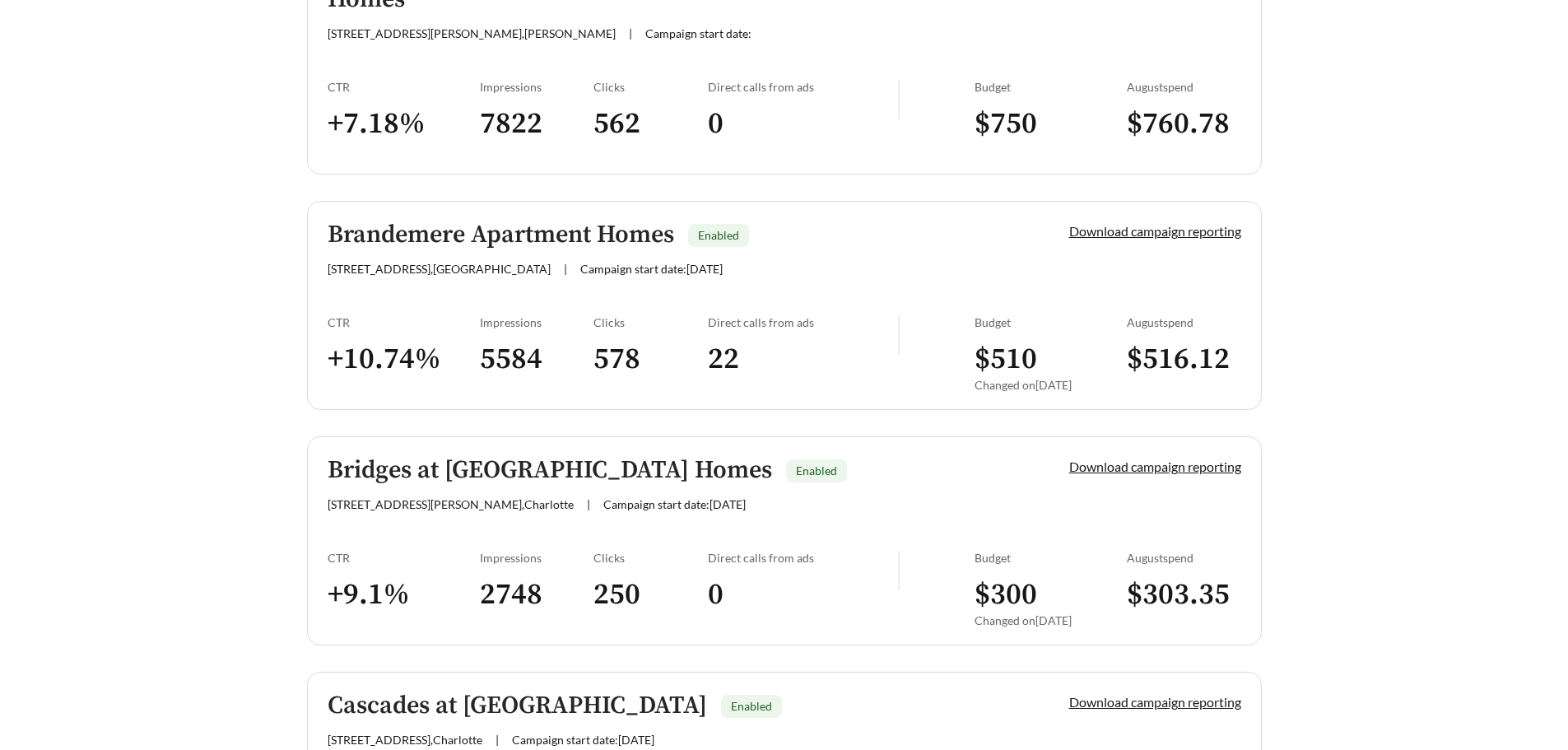
scroll to position [875, 0]
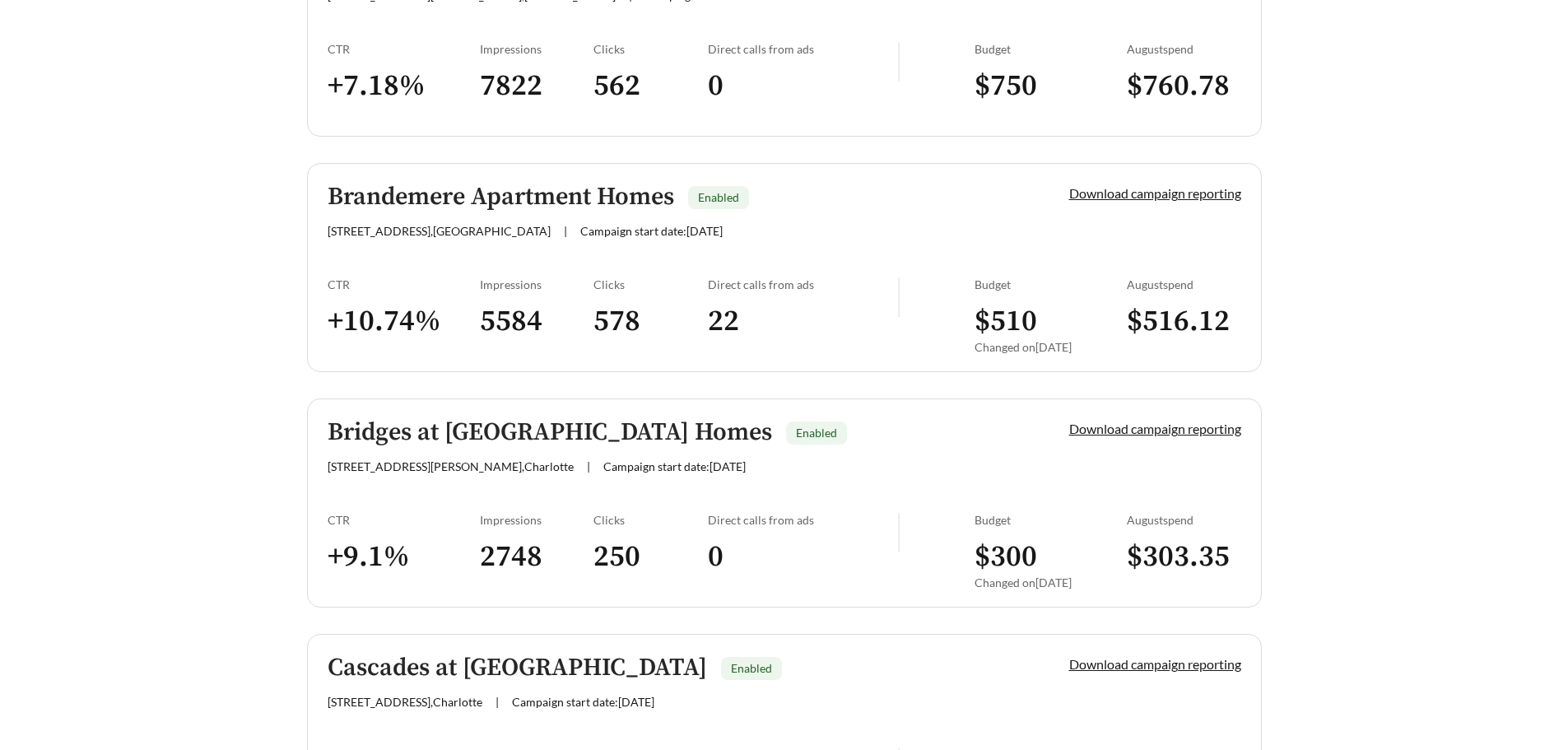
click at [1168, 306] on h3 "$ 516.12" at bounding box center [1183, 321] width 114 height 37
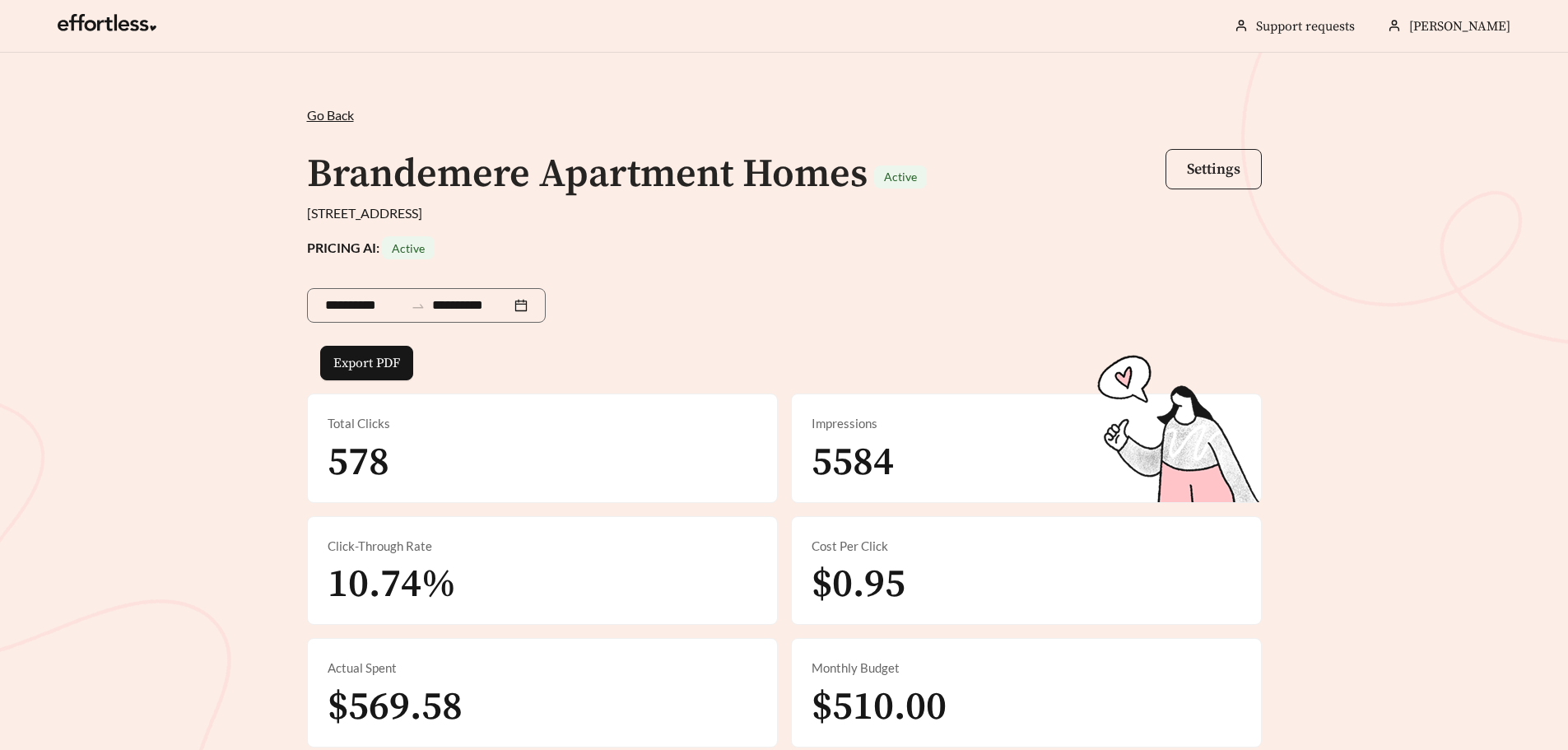
click at [1224, 170] on span "Settings" at bounding box center [1213, 169] width 53 height 19
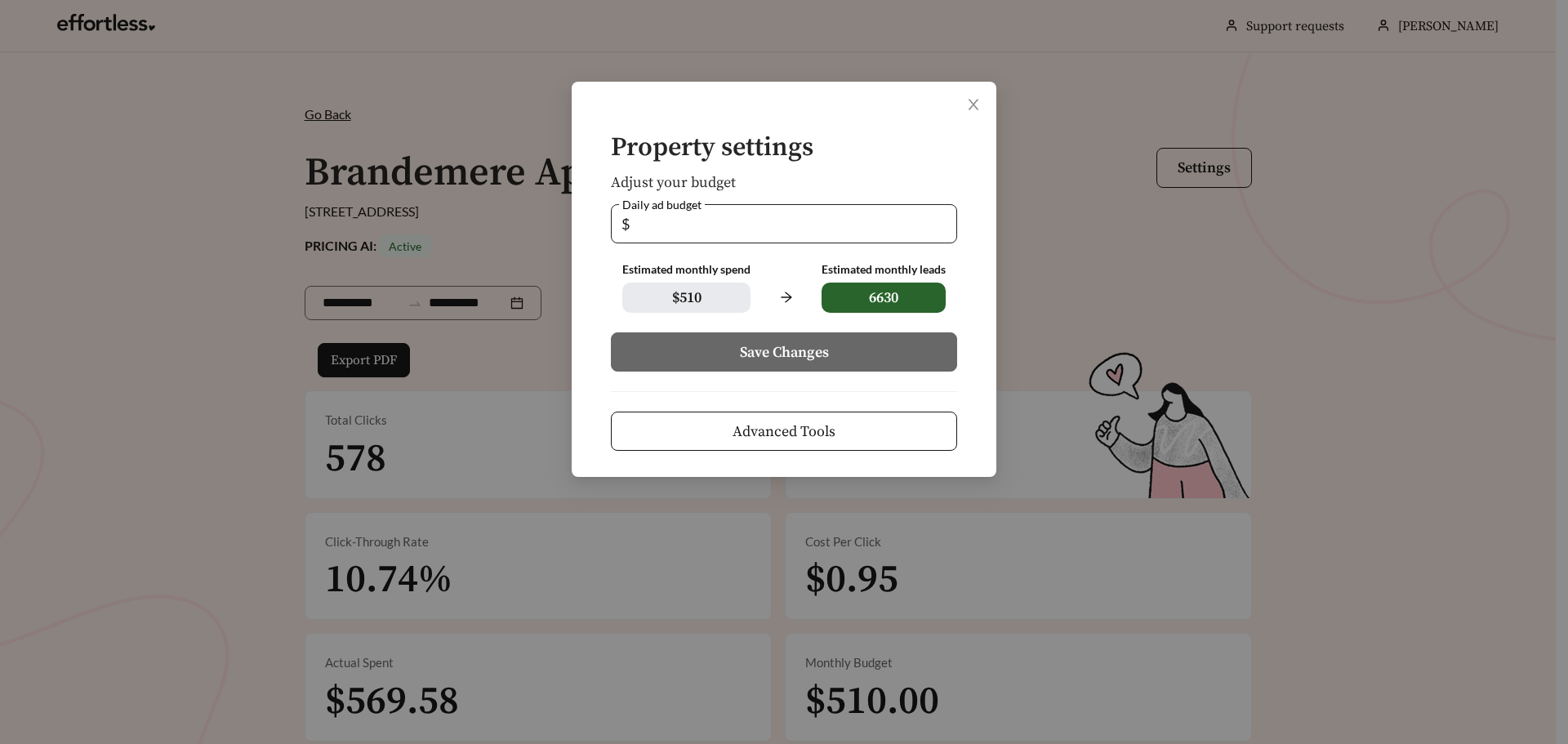
drag, startPoint x: 651, startPoint y: 227, endPoint x: 624, endPoint y: 223, distance: 27.3
click at [624, 223] on span "$ **" at bounding box center [784, 224] width 347 height 40
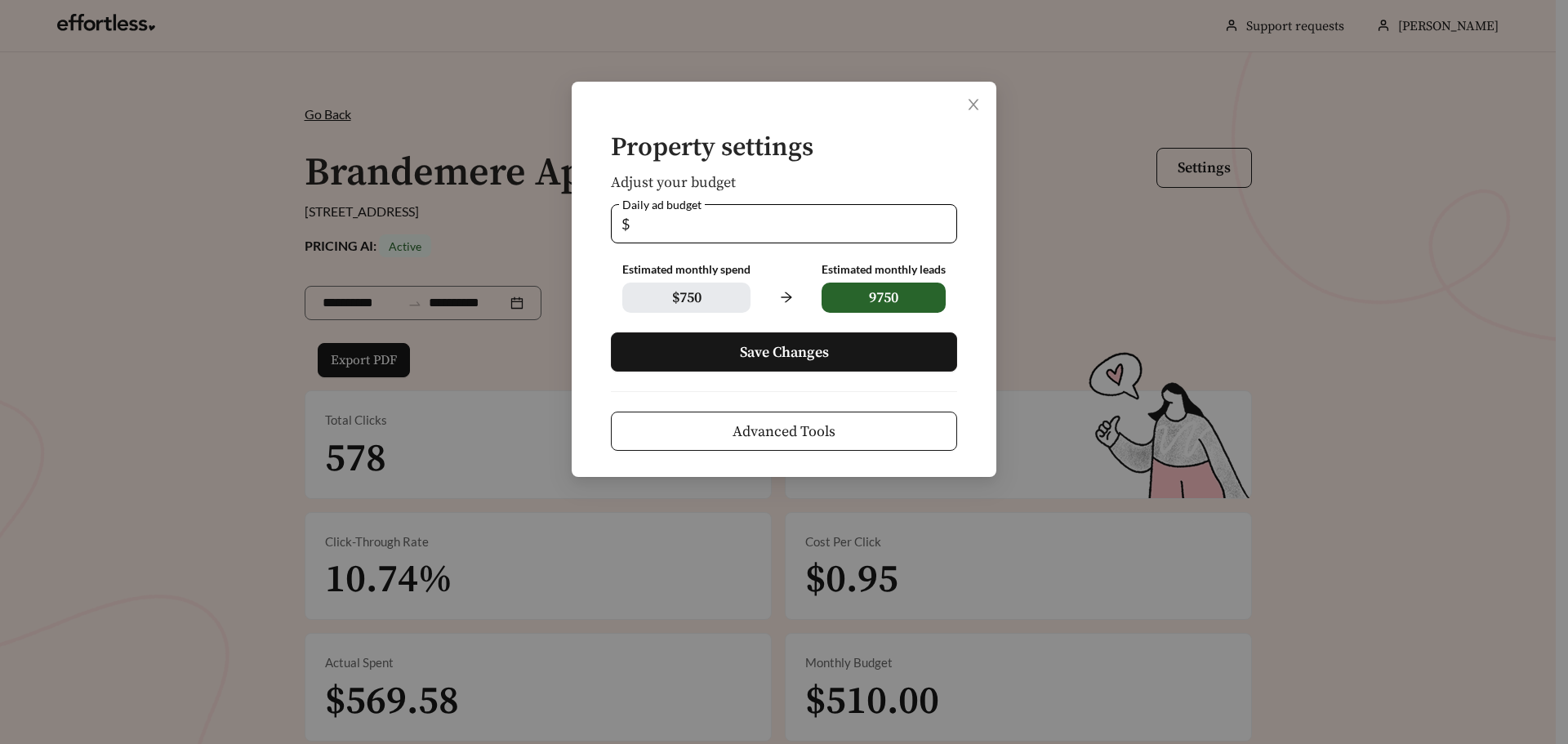
type input "**"
click at [773, 355] on span "Save Changes" at bounding box center [785, 352] width 89 height 22
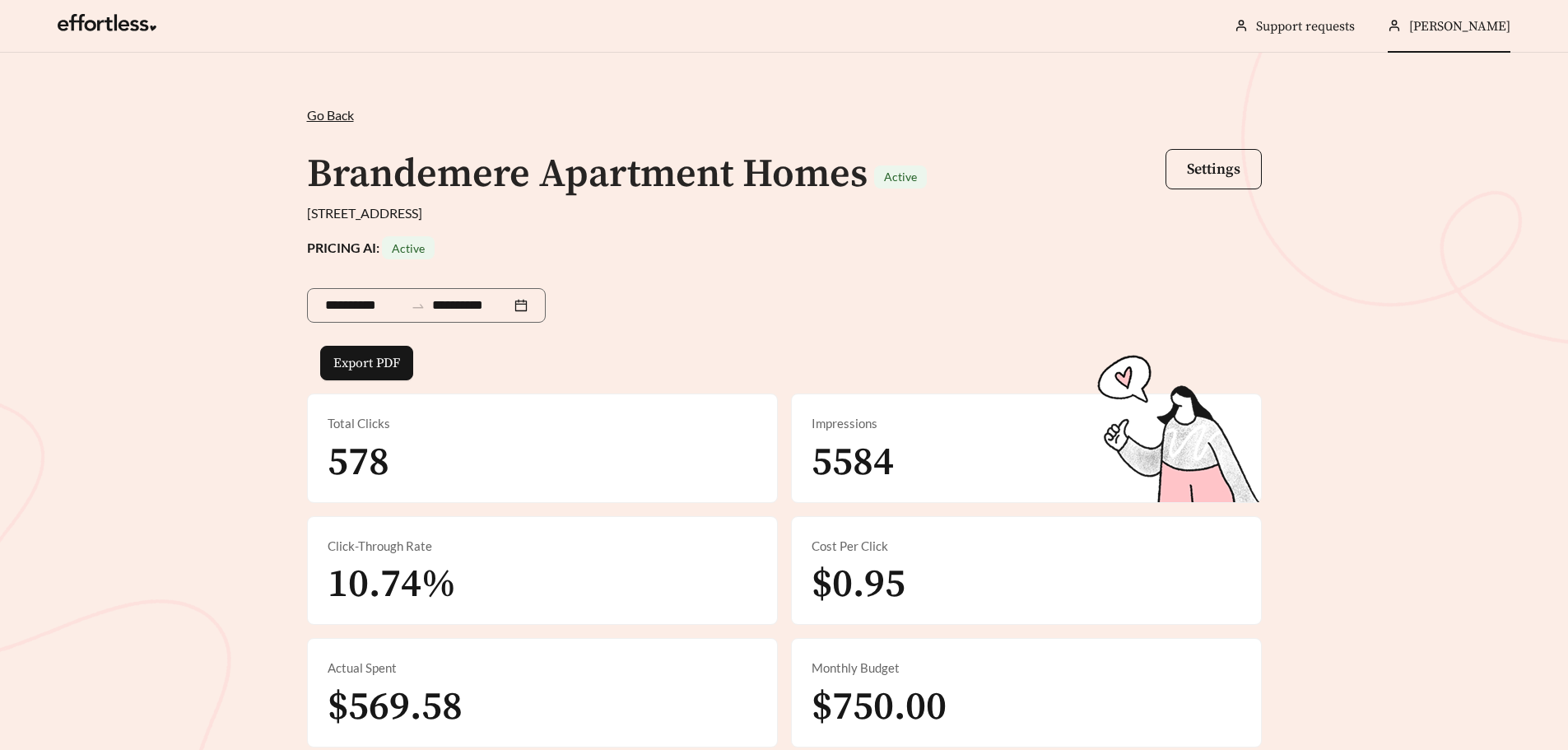
click at [1478, 31] on span "[PERSON_NAME]" at bounding box center [1459, 25] width 101 height 16
click at [1457, 114] on span "Sign Out" at bounding box center [1455, 117] width 49 height 15
